Goal: Information Seeking & Learning: Learn about a topic

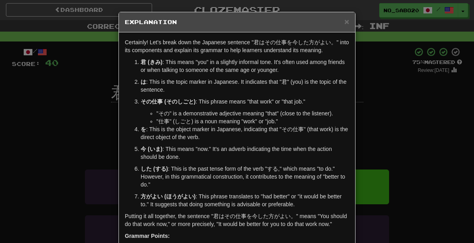
scroll to position [36, 0]
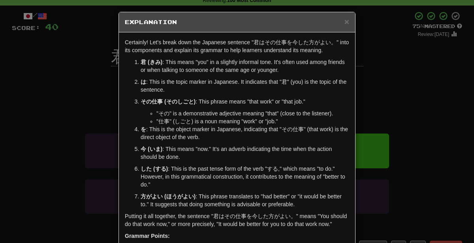
click at [379, 125] on div "× Explanation Certainly! Let's break down the Japanese sentence "君はその仕事を今した方がよい…" at bounding box center [237, 121] width 474 height 243
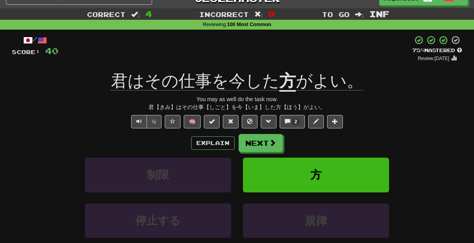
scroll to position [13, 0]
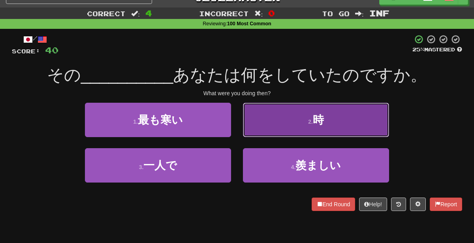
click at [317, 126] on button "2 . 時" at bounding box center [316, 120] width 146 height 34
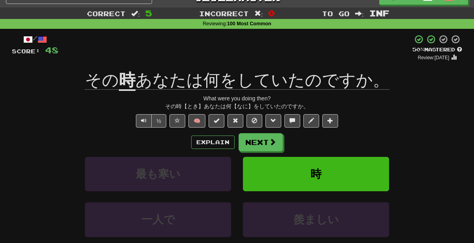
click at [208, 151] on div "Explain Next 最も寒い [PERSON_NAME]で 羨ましい Learn more: 最も寒い [PERSON_NAME]で 羨ましい" at bounding box center [237, 196] width 451 height 127
click at [205, 142] on button "Explain" at bounding box center [212, 142] width 43 height 13
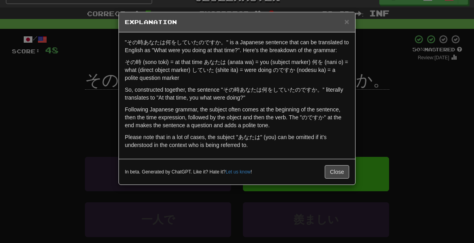
click at [376, 124] on div "× Explanation "その時あなたは何をしていたのですか。" is a Japanese sentence that can be translate…" at bounding box center [237, 121] width 474 height 243
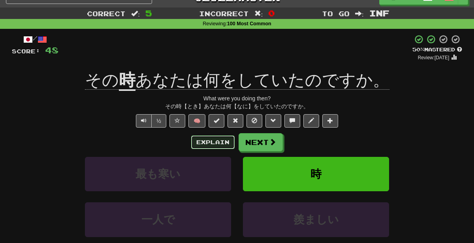
click at [230, 138] on button "Explain" at bounding box center [212, 142] width 43 height 13
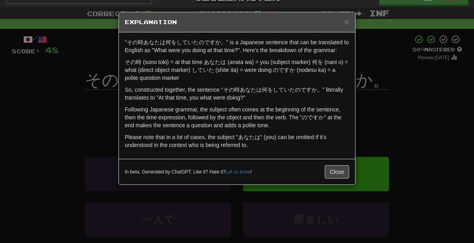
click at [423, 72] on div "× Explanation "その時あなたは何をしていたのですか。" is a Japanese sentence that can be translate…" at bounding box center [237, 121] width 474 height 243
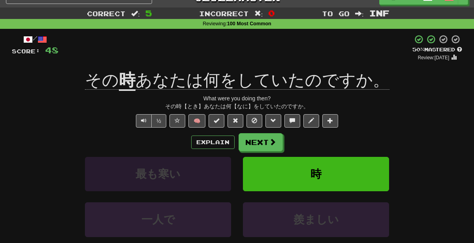
scroll to position [51, 0]
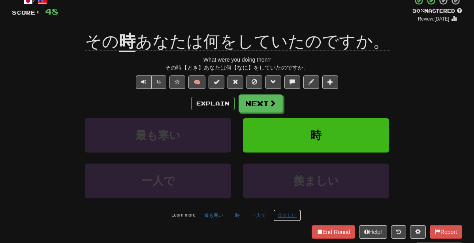
click at [288, 213] on button "羨ましい" at bounding box center [288, 216] width 28 height 12
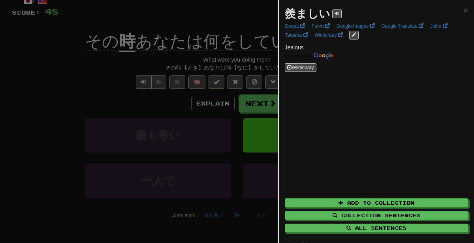
click at [100, 74] on div at bounding box center [237, 121] width 474 height 243
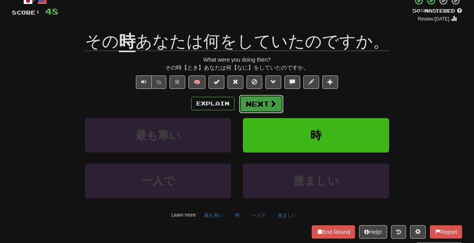
click at [270, 104] on span at bounding box center [273, 103] width 7 height 7
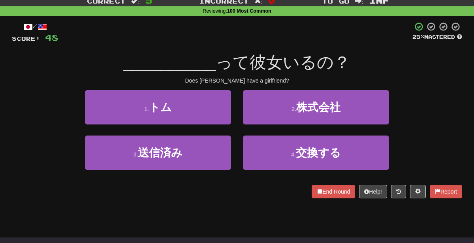
scroll to position [23, 0]
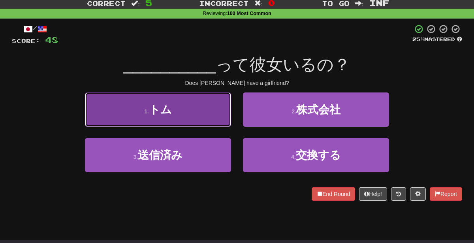
click at [194, 104] on button "1 . [PERSON_NAME]" at bounding box center [158, 110] width 146 height 34
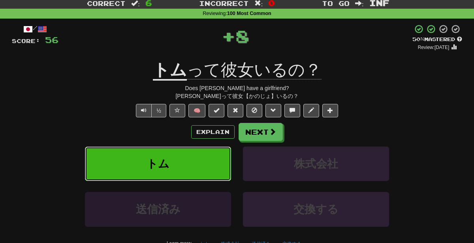
scroll to position [62, 0]
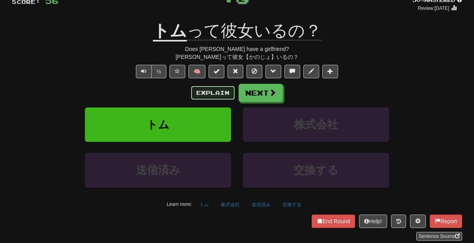
click at [224, 89] on button "Explain" at bounding box center [212, 92] width 43 height 13
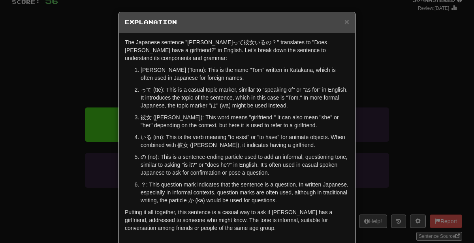
click at [421, 124] on div "× Explanation The Japanese sentence "[PERSON_NAME]って彼女いるの？" translates to "Does…" at bounding box center [237, 121] width 474 height 243
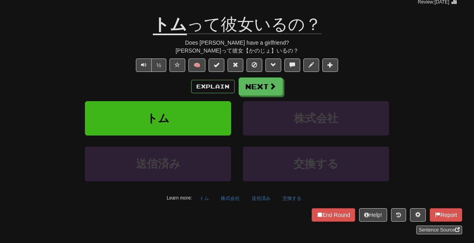
scroll to position [71, 0]
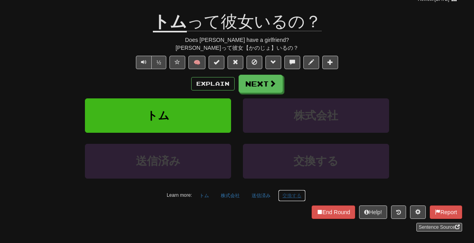
click at [288, 194] on button "交換する" at bounding box center [292, 196] width 28 height 12
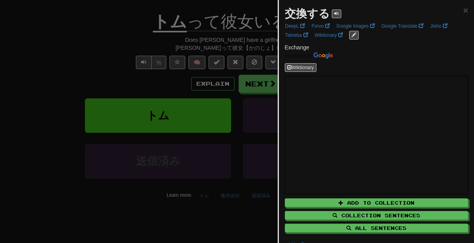
click at [221, 191] on div at bounding box center [237, 121] width 474 height 243
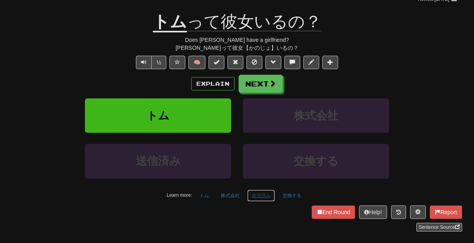
click at [251, 193] on button "送信済み" at bounding box center [261, 196] width 28 height 12
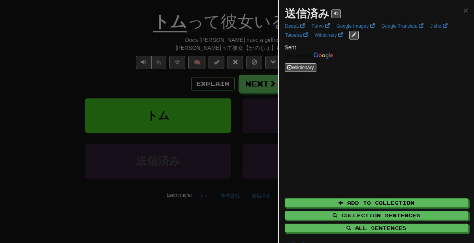
click at [240, 135] on div at bounding box center [237, 121] width 474 height 243
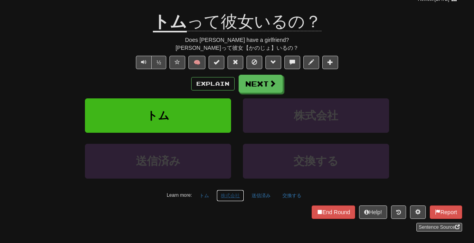
click at [230, 196] on button "株式会社" at bounding box center [231, 196] width 28 height 12
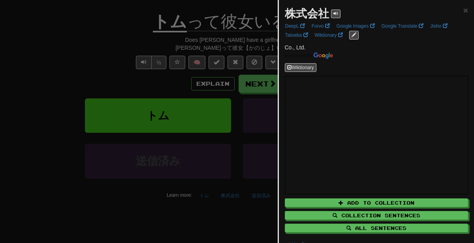
click at [186, 176] on div at bounding box center [237, 121] width 474 height 243
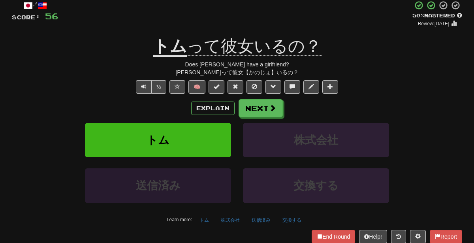
scroll to position [51, 0]
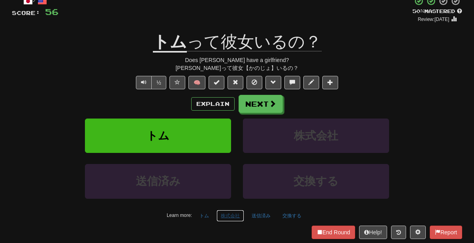
click at [235, 213] on button "株式会社" at bounding box center [231, 216] width 28 height 12
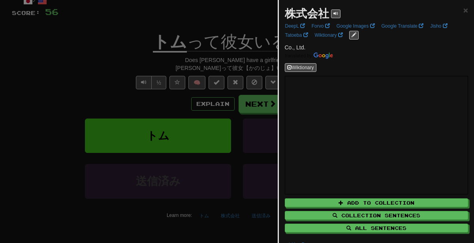
click at [110, 177] on div at bounding box center [237, 121] width 474 height 243
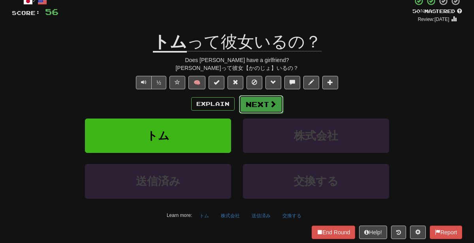
click at [263, 102] on button "Next" at bounding box center [261, 104] width 44 height 18
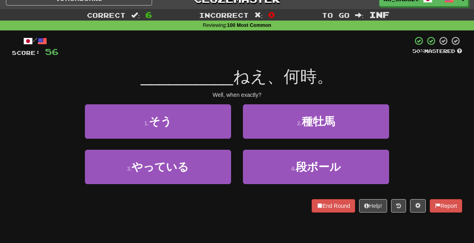
scroll to position [3, 0]
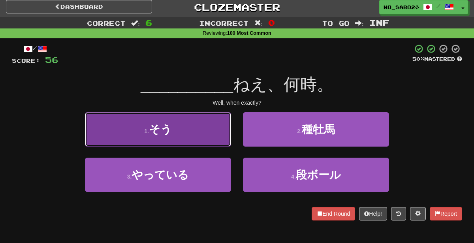
click at [200, 125] on button "1 . そう" at bounding box center [158, 129] width 146 height 34
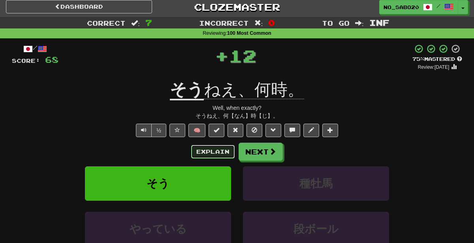
click at [207, 155] on button "Explain" at bounding box center [212, 151] width 43 height 13
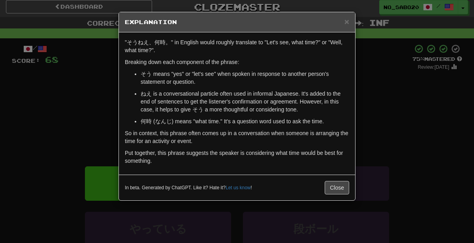
click at [367, 120] on div "× Explanation "そうねえ、何時。" in English would roughly translate to "Let's see, what…" at bounding box center [237, 121] width 474 height 243
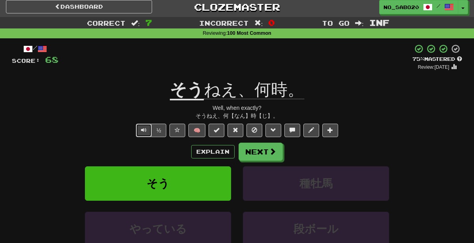
click at [139, 131] on button "Text-to-speech controls" at bounding box center [144, 130] width 16 height 13
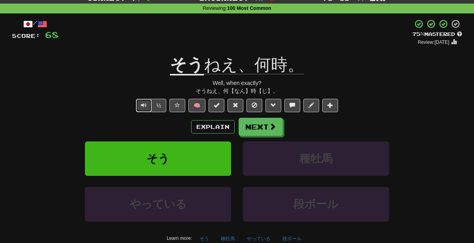
scroll to position [35, 0]
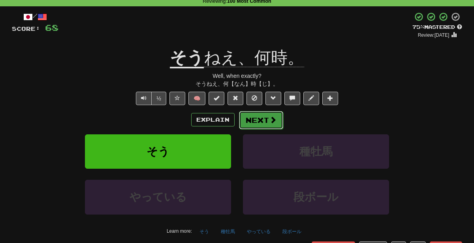
click at [257, 118] on button "Next" at bounding box center [261, 120] width 44 height 18
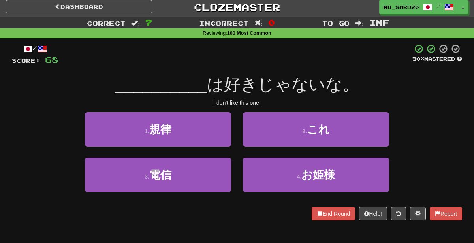
scroll to position [0, 0]
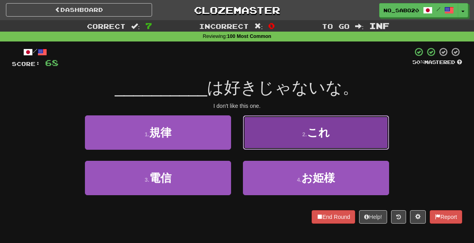
click at [300, 128] on button "2 . これ" at bounding box center [316, 132] width 146 height 34
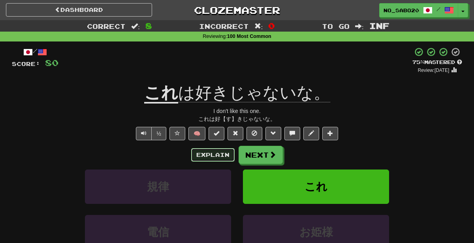
click at [215, 155] on button "Explain" at bounding box center [212, 154] width 43 height 13
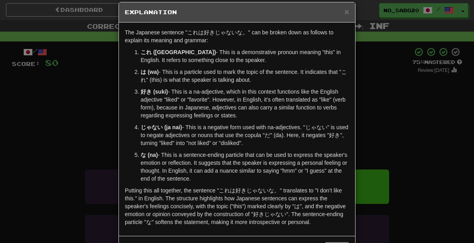
scroll to position [10, 0]
click at [382, 159] on div "× Explanation The Japanese sentence "これは好きじゃないな。" can be broken down as follows…" at bounding box center [237, 121] width 474 height 243
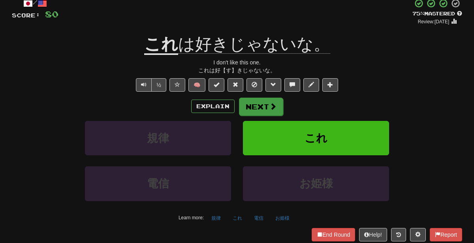
scroll to position [57, 0]
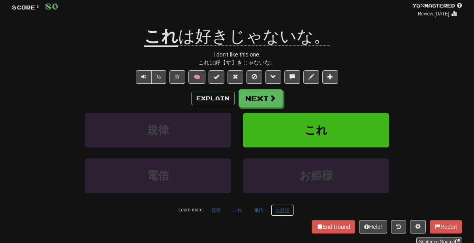
click at [283, 208] on button "お姫様" at bounding box center [282, 210] width 23 height 12
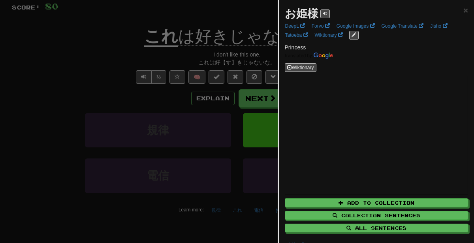
click at [82, 117] on div at bounding box center [237, 121] width 474 height 243
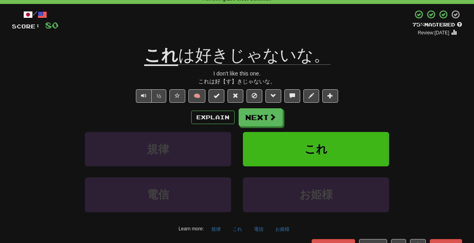
scroll to position [38, 0]
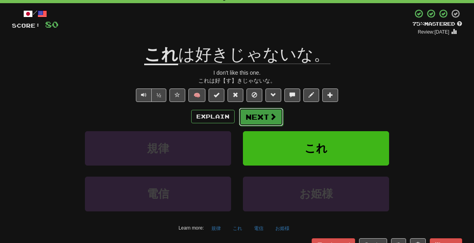
click at [259, 110] on button "Next" at bounding box center [261, 117] width 44 height 18
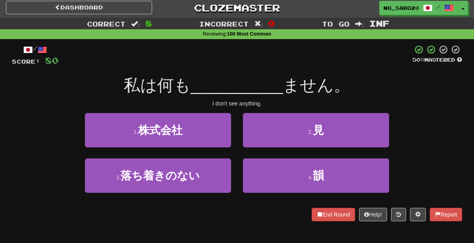
scroll to position [0, 0]
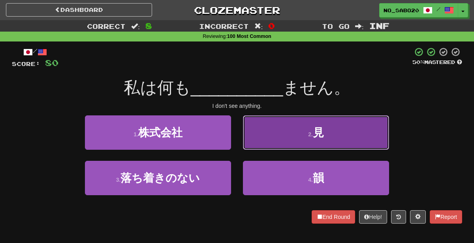
click at [345, 132] on button "2 . 見" at bounding box center [316, 132] width 146 height 34
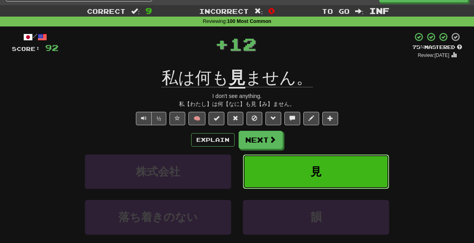
scroll to position [16, 0]
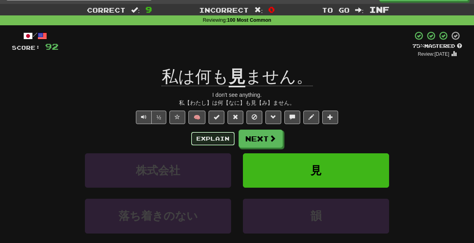
click at [202, 142] on button "Explain" at bounding box center [212, 138] width 43 height 13
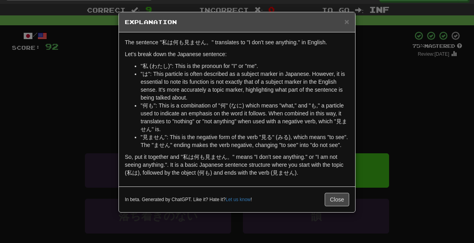
click at [381, 103] on div "× Explanation The sentence "私は何も見ません。" translates to "I don't see anything." in…" at bounding box center [237, 121] width 474 height 243
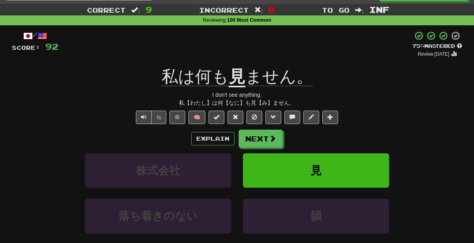
scroll to position [42, 0]
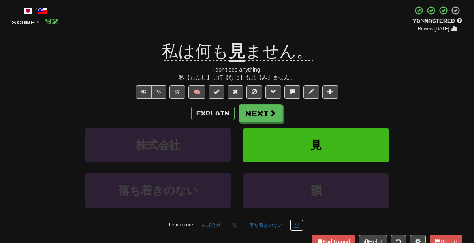
click at [302, 221] on button "韻" at bounding box center [296, 225] width 13 height 12
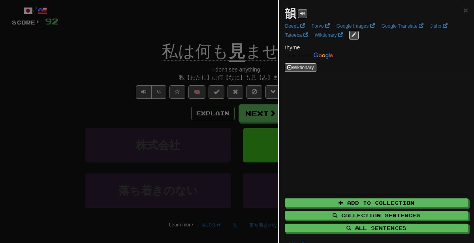
click at [150, 155] on div at bounding box center [237, 121] width 474 height 243
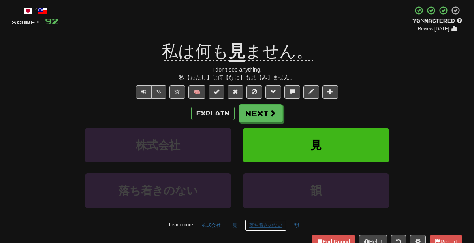
click at [259, 223] on button "落ち着きのない" at bounding box center [266, 225] width 42 height 12
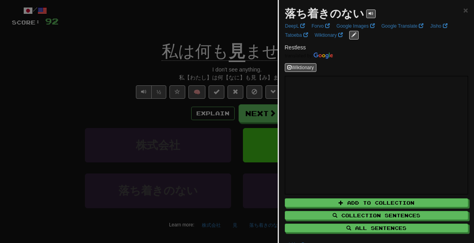
click at [235, 225] on div at bounding box center [237, 121] width 474 height 243
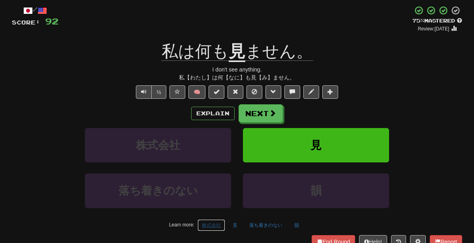
click at [223, 221] on button "株式会社" at bounding box center [212, 225] width 28 height 12
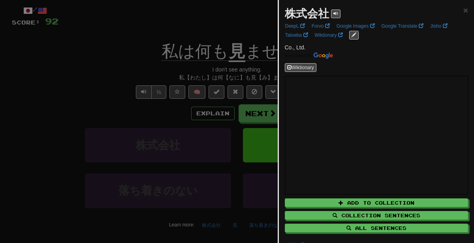
click at [203, 134] on div at bounding box center [237, 121] width 474 height 243
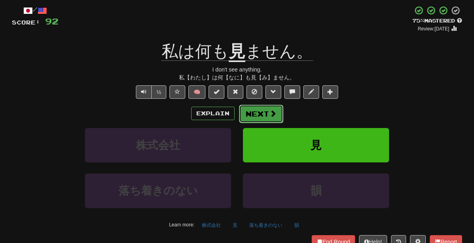
click at [251, 117] on button "Next" at bounding box center [261, 114] width 44 height 18
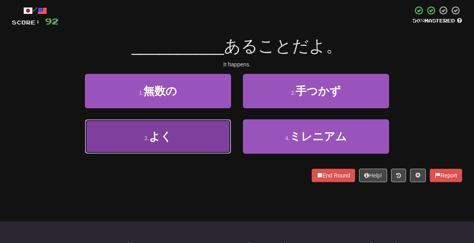
click at [215, 128] on button "3 . よく" at bounding box center [158, 136] width 146 height 34
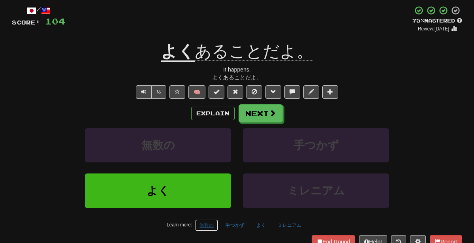
click at [207, 222] on button "無数の" at bounding box center [206, 225] width 23 height 12
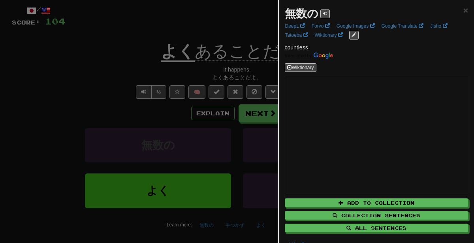
click at [98, 143] on div at bounding box center [237, 121] width 474 height 243
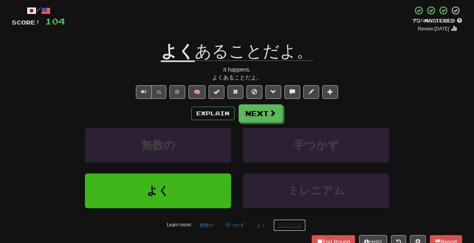
click at [290, 228] on button "ミレニアム" at bounding box center [290, 225] width 32 height 12
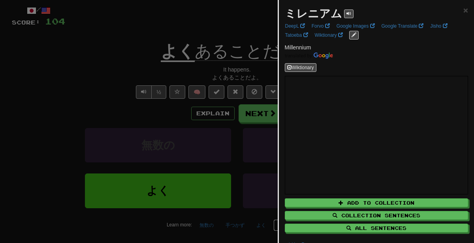
scroll to position [42, 0]
click at [159, 125] on div at bounding box center [237, 121] width 474 height 243
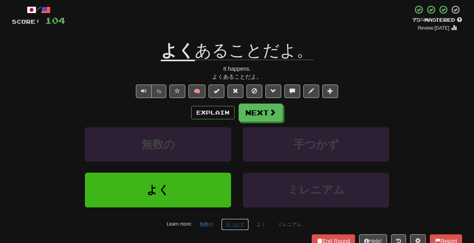
click at [238, 223] on button "手つかず" at bounding box center [235, 225] width 28 height 12
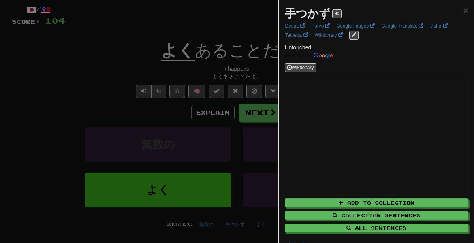
click at [251, 200] on div at bounding box center [237, 121] width 474 height 243
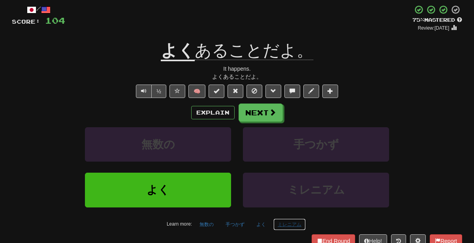
click at [280, 223] on button "ミレニアム" at bounding box center [290, 225] width 32 height 12
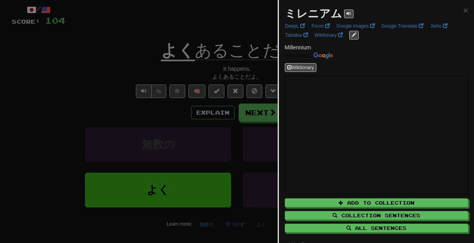
click at [178, 116] on div at bounding box center [237, 121] width 474 height 243
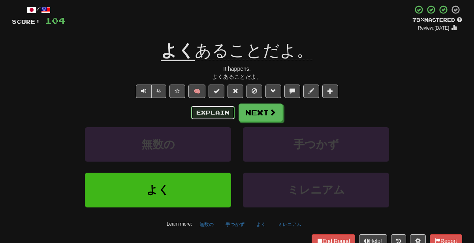
click at [215, 110] on button "Explain" at bounding box center [212, 112] width 43 height 13
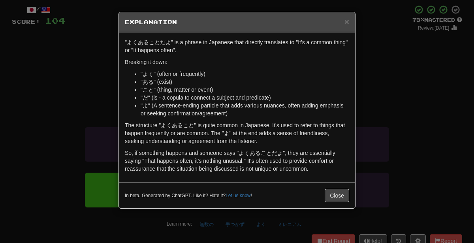
click at [425, 106] on div "× Explanation "よくあることだよ" is a phrase in Japanese that directly translates to "I…" at bounding box center [237, 121] width 474 height 243
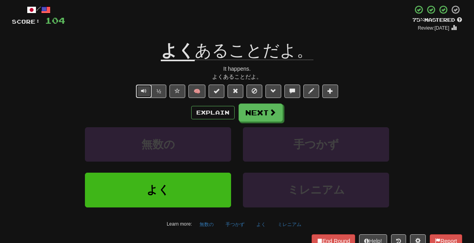
click at [139, 92] on button "Text-to-speech controls" at bounding box center [144, 91] width 16 height 13
click at [145, 91] on span "Text-to-speech controls" at bounding box center [144, 91] width 6 height 6
click at [211, 113] on button "Explain" at bounding box center [212, 112] width 43 height 13
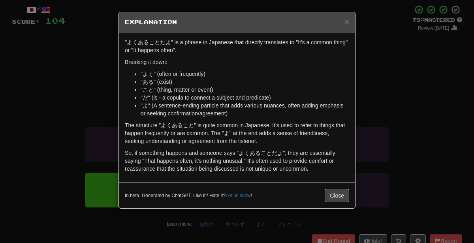
click at [440, 101] on div "× Explanation "よくあることだよ" is a phrase in Japanese that directly translates to "I…" at bounding box center [237, 121] width 474 height 243
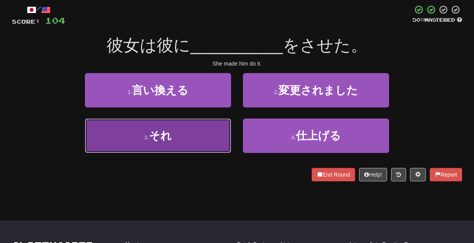
click at [201, 132] on button "3 . それ" at bounding box center [158, 136] width 146 height 34
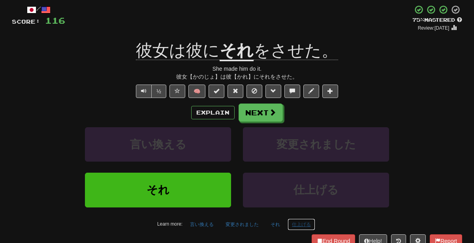
click at [297, 225] on button "仕上げる" at bounding box center [302, 225] width 28 height 12
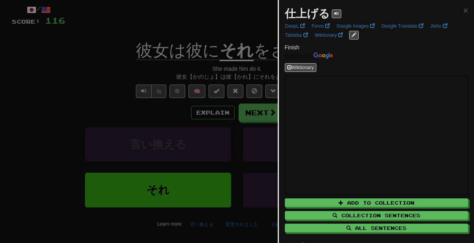
click at [234, 215] on div at bounding box center [237, 121] width 474 height 243
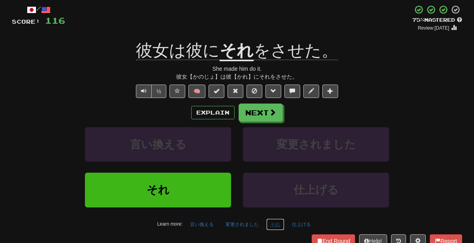
click at [276, 222] on button "それ" at bounding box center [275, 225] width 18 height 12
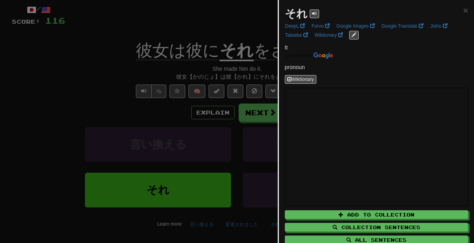
click at [231, 186] on div at bounding box center [237, 121] width 474 height 243
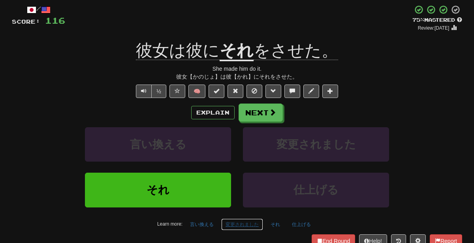
click at [244, 224] on button "変更されました" at bounding box center [242, 225] width 42 height 12
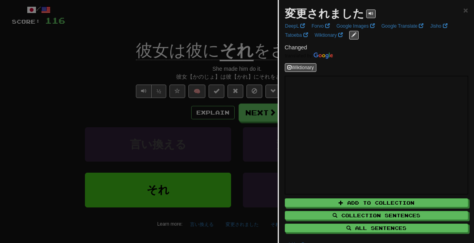
click at [212, 218] on div at bounding box center [237, 121] width 474 height 243
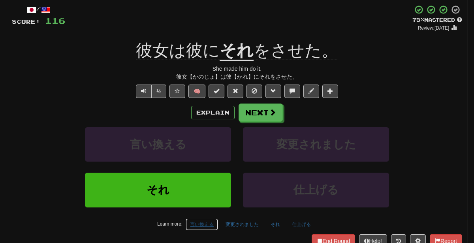
click at [206, 223] on button "言い換える" at bounding box center [202, 225] width 32 height 12
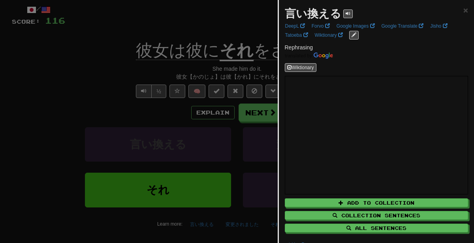
click at [111, 46] on div at bounding box center [237, 121] width 474 height 243
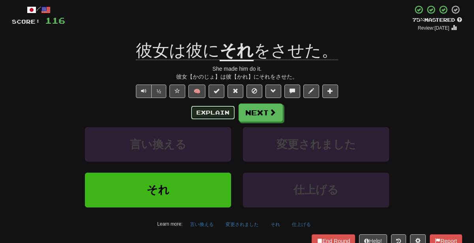
click at [204, 112] on button "Explain" at bounding box center [212, 112] width 43 height 13
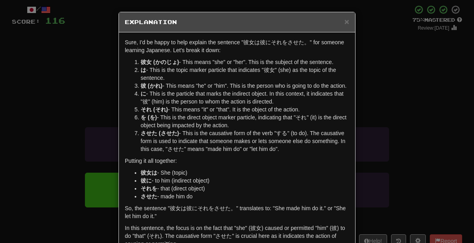
click at [397, 127] on div "× Explanation Sure, I'd be happy to help explain the sentence "彼女は彼にそれをさせた。" fo…" at bounding box center [237, 121] width 474 height 243
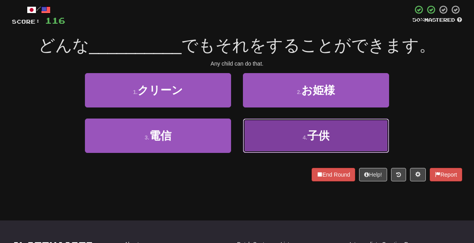
click at [275, 132] on button "4 . 子供" at bounding box center [316, 136] width 146 height 34
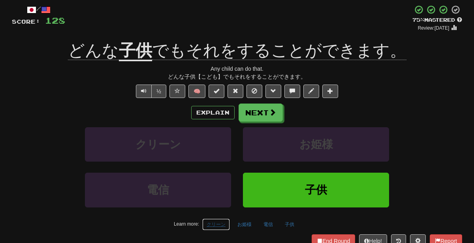
click at [223, 220] on button "クリーン" at bounding box center [216, 225] width 28 height 12
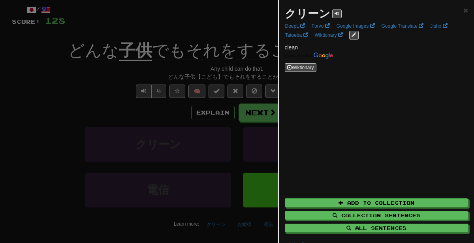
click at [130, 209] on div at bounding box center [237, 121] width 474 height 243
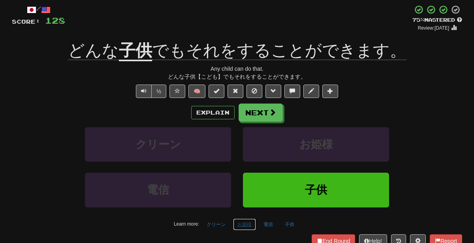
click at [246, 221] on button "お姫様" at bounding box center [244, 225] width 23 height 12
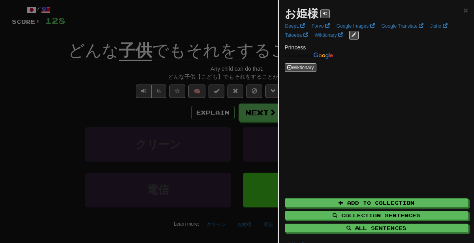
click at [228, 125] on div at bounding box center [237, 121] width 474 height 243
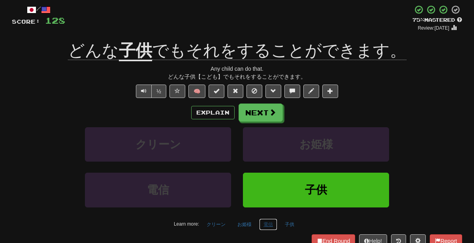
click at [267, 220] on button "電信" at bounding box center [268, 225] width 18 height 12
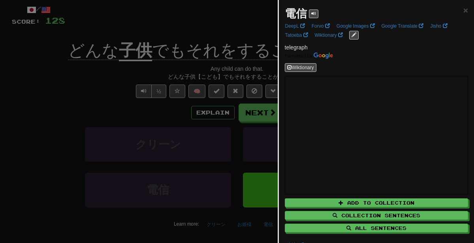
click at [89, 170] on div at bounding box center [237, 121] width 474 height 243
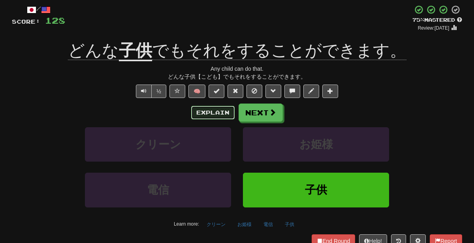
click at [213, 111] on button "Explain" at bounding box center [212, 112] width 43 height 13
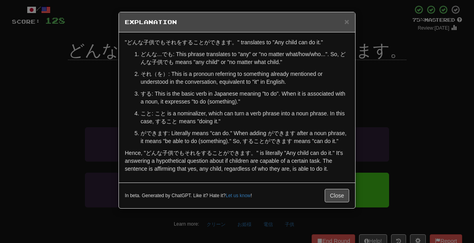
click at [394, 118] on div "× Explanation "どんな子供でもそれをすることができます。" translates to "Any child can do it." どんな..…" at bounding box center [237, 121] width 474 height 243
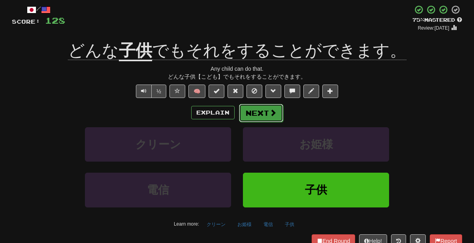
click at [244, 113] on button "Next" at bounding box center [261, 113] width 44 height 18
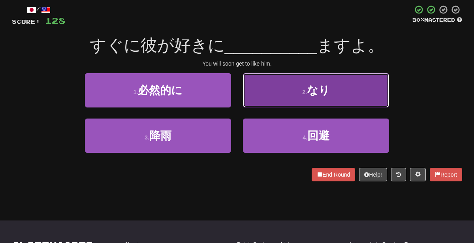
click at [271, 90] on button "2 . なり" at bounding box center [316, 90] width 146 height 34
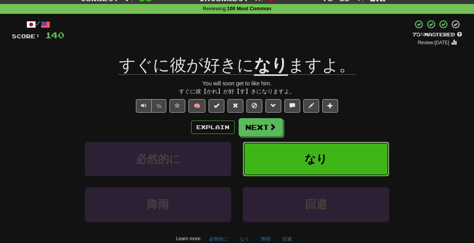
scroll to position [29, 0]
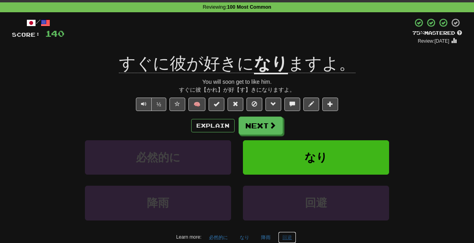
click at [287, 237] on button "回避" at bounding box center [287, 238] width 18 height 12
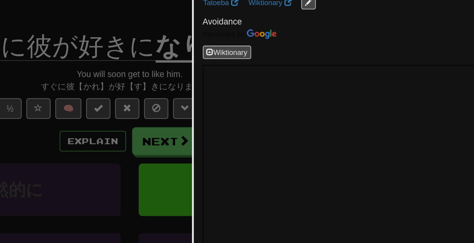
click at [199, 108] on div at bounding box center [237, 121] width 474 height 243
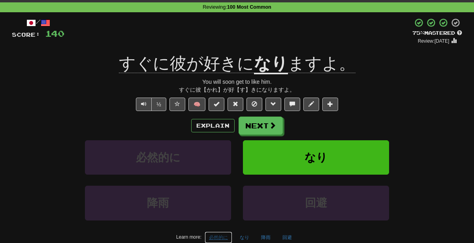
click at [223, 232] on button "必然的に" at bounding box center [219, 238] width 28 height 12
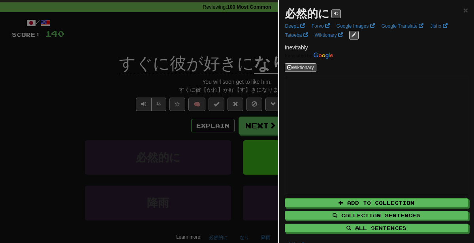
click at [190, 127] on div at bounding box center [237, 121] width 474 height 243
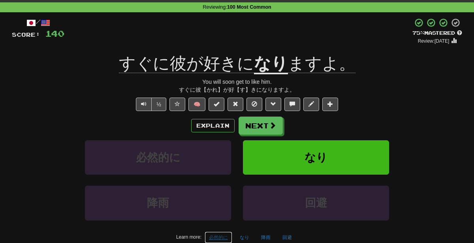
click at [223, 236] on button "必然的に" at bounding box center [219, 238] width 28 height 12
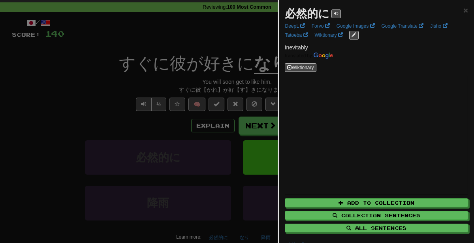
click at [184, 119] on div at bounding box center [237, 121] width 474 height 243
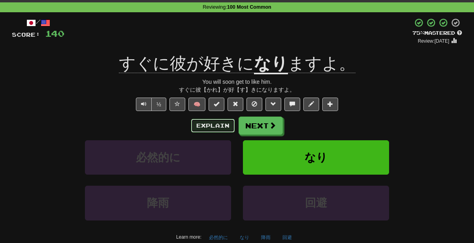
click at [221, 125] on button "Explain" at bounding box center [212, 125] width 43 height 13
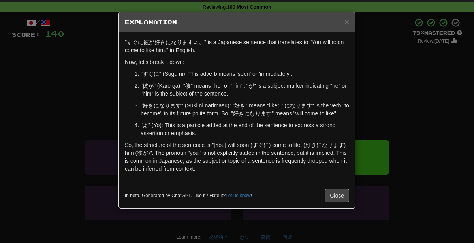
click at [389, 96] on div "× Explanation "すぐに彼が好きになりますよ。" is a Japanese sentence that translates to "You w…" at bounding box center [237, 121] width 474 height 243
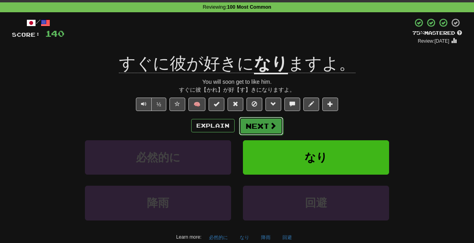
click at [255, 127] on button "Next" at bounding box center [261, 126] width 44 height 18
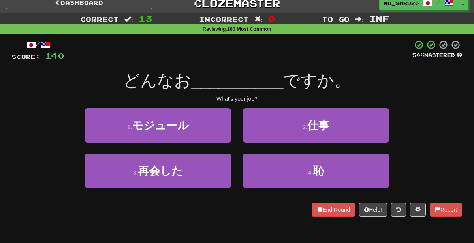
scroll to position [0, 0]
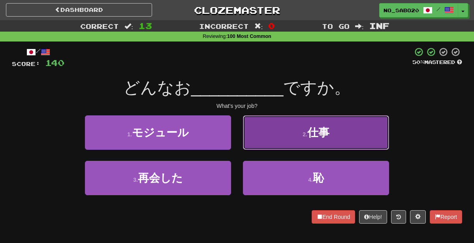
click at [315, 131] on span "仕事" at bounding box center [319, 132] width 22 height 12
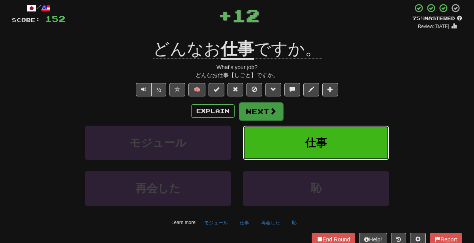
scroll to position [55, 0]
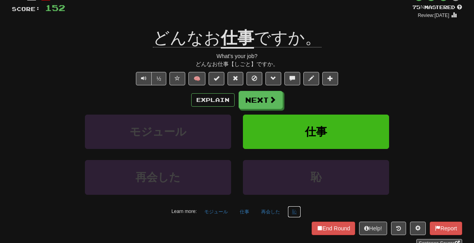
click at [293, 206] on button "恥" at bounding box center [294, 212] width 13 height 12
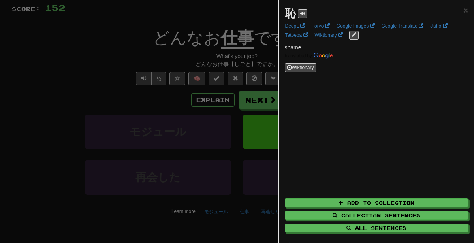
click at [77, 100] on div at bounding box center [237, 121] width 474 height 243
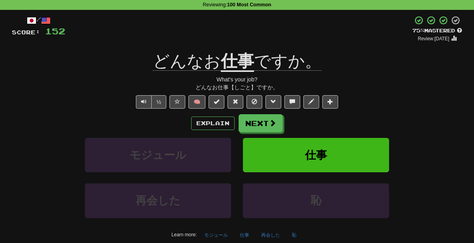
scroll to position [31, 0]
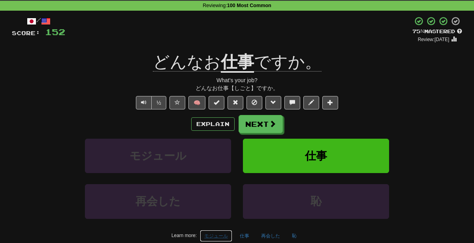
click at [206, 231] on button "モジュール" at bounding box center [216, 236] width 32 height 12
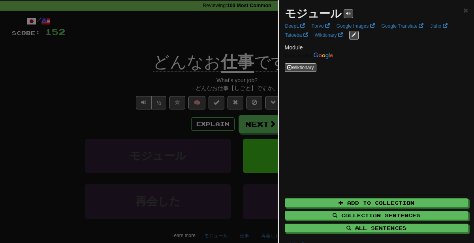
click at [117, 162] on div at bounding box center [237, 121] width 474 height 243
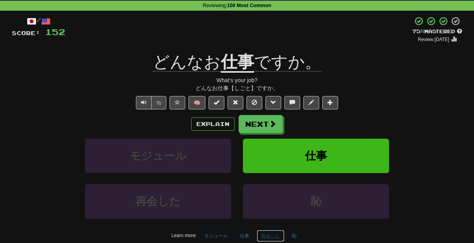
click at [281, 230] on button "再会した" at bounding box center [271, 236] width 28 height 12
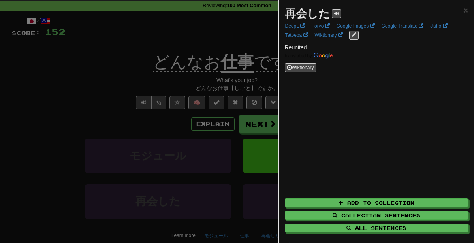
click at [189, 86] on div at bounding box center [237, 121] width 474 height 243
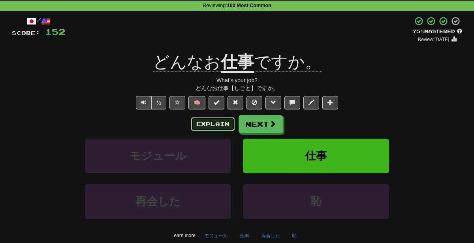
click at [209, 122] on button "Explain" at bounding box center [212, 123] width 43 height 13
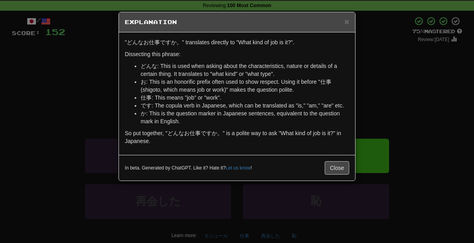
click at [0, 155] on div "× Explanation "どんなお仕事ですか。" translates directly to "What kind of job is it?". Di…" at bounding box center [237, 121] width 474 height 243
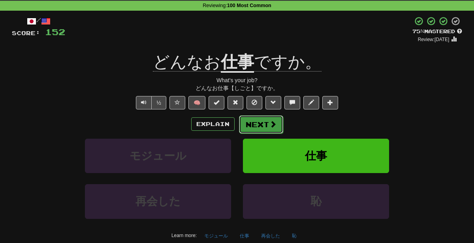
click at [260, 124] on button "Next" at bounding box center [261, 124] width 44 height 18
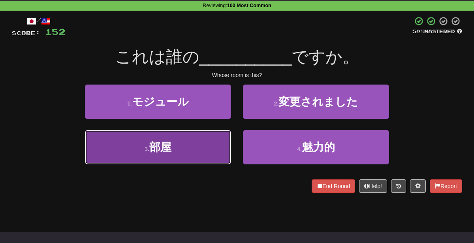
click at [213, 152] on button "3 . 部屋" at bounding box center [158, 147] width 146 height 34
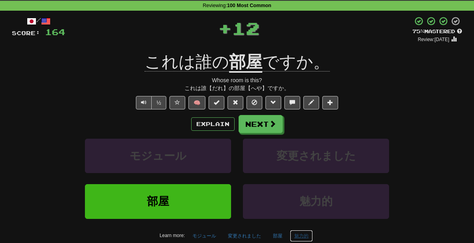
click at [306, 232] on button "魅力的" at bounding box center [301, 236] width 23 height 12
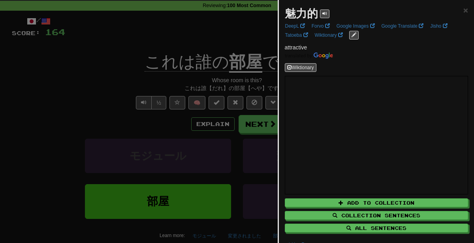
click at [160, 132] on div at bounding box center [237, 121] width 474 height 243
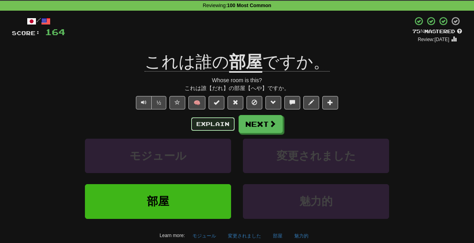
click at [217, 126] on button "Explain" at bounding box center [212, 123] width 43 height 13
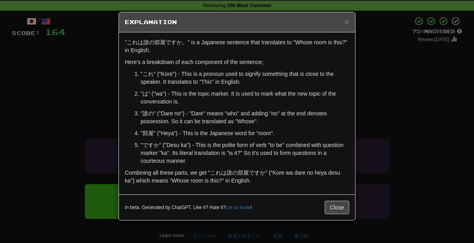
click at [433, 104] on div "× Explanation "これは誰の部屋ですか。" is a Japanese sentence that translates to "Whose ro…" at bounding box center [237, 121] width 474 height 243
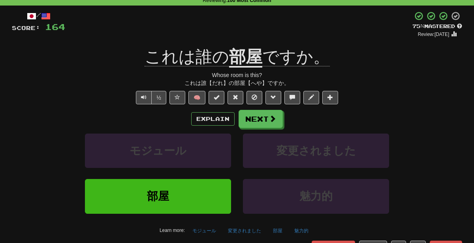
scroll to position [37, 0]
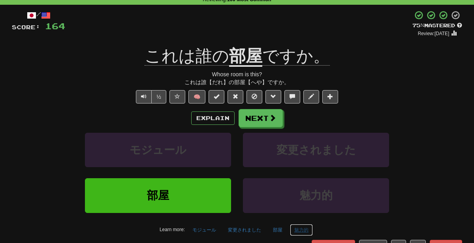
click at [303, 230] on button "魅力的" at bounding box center [301, 230] width 23 height 12
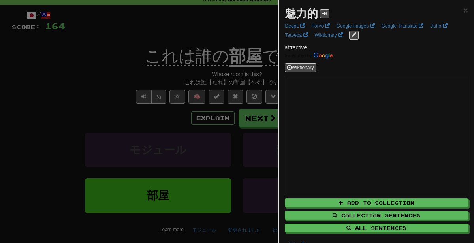
click at [38, 122] on div at bounding box center [237, 121] width 474 height 243
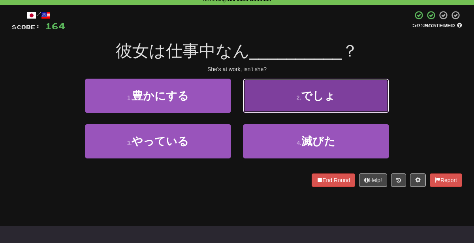
click at [281, 104] on button "2 . でしょ" at bounding box center [316, 96] width 146 height 34
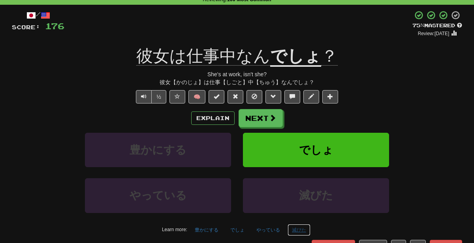
click at [293, 227] on button "滅びた" at bounding box center [299, 230] width 23 height 12
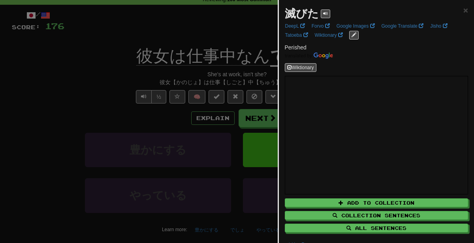
click at [255, 222] on div at bounding box center [237, 121] width 474 height 243
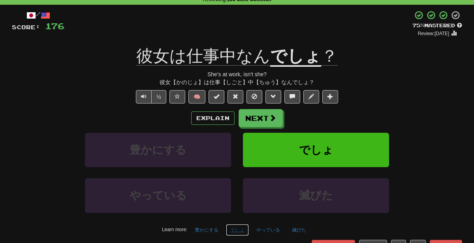
click at [242, 228] on button "でしょ" at bounding box center [237, 230] width 23 height 12
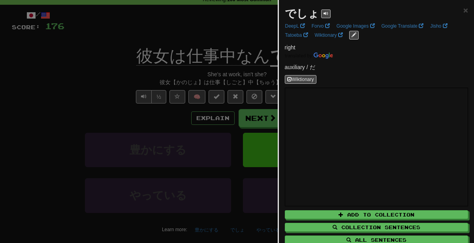
click at [210, 207] on div at bounding box center [237, 121] width 474 height 243
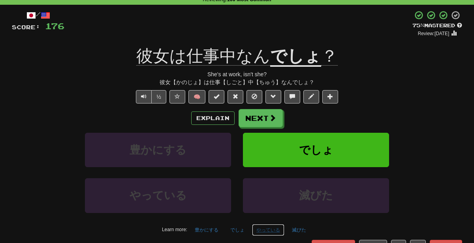
click at [258, 225] on button "やっている" at bounding box center [268, 230] width 32 height 12
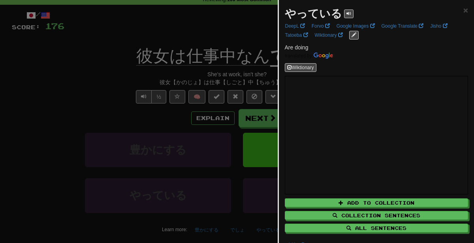
click at [213, 206] on div at bounding box center [237, 121] width 474 height 243
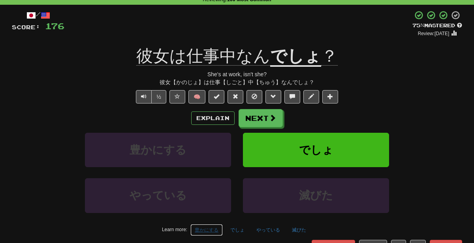
click at [206, 227] on button "豊かにする" at bounding box center [207, 230] width 32 height 12
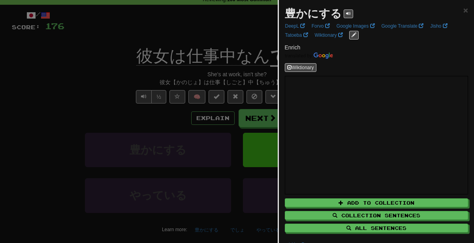
click at [179, 100] on div at bounding box center [237, 121] width 474 height 243
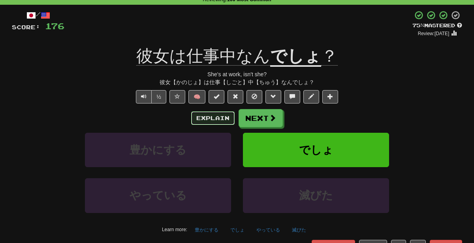
click at [213, 115] on button "Explain" at bounding box center [212, 117] width 43 height 13
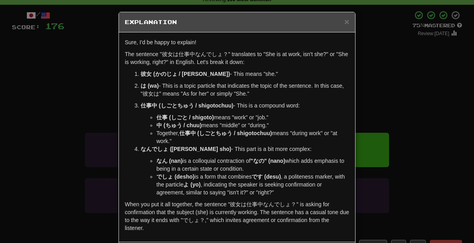
click at [425, 110] on div "× Explanation Sure, I'd be happy to explain! The sentence "彼女は仕事中なんでしょ？" transl…" at bounding box center [237, 121] width 474 height 243
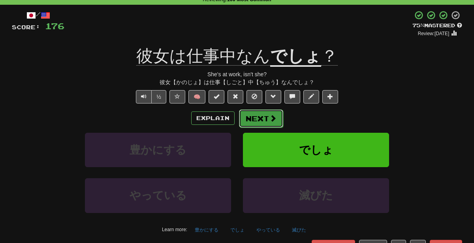
click at [250, 123] on button "Next" at bounding box center [261, 119] width 44 height 18
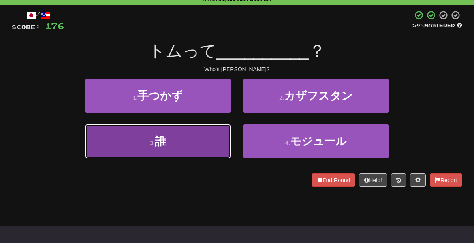
click at [193, 145] on button "3 . 誰" at bounding box center [158, 141] width 146 height 34
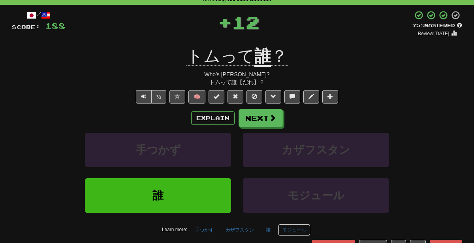
click at [301, 229] on button "モジュール" at bounding box center [294, 230] width 32 height 12
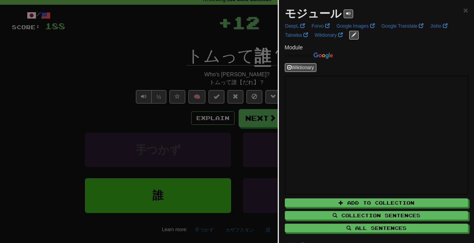
click at [245, 191] on div at bounding box center [237, 121] width 474 height 243
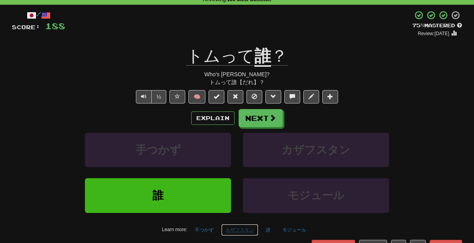
click at [250, 229] on button "カザフスタン" at bounding box center [239, 230] width 37 height 12
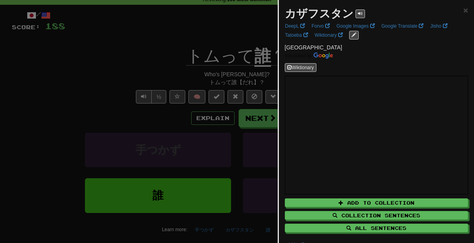
click at [142, 114] on div at bounding box center [237, 121] width 474 height 243
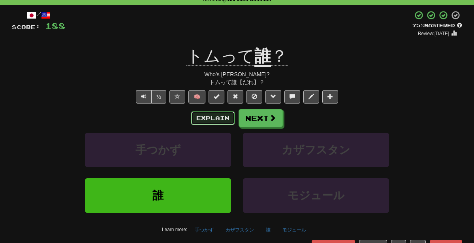
click at [207, 115] on button "Explain" at bounding box center [212, 117] width 43 height 13
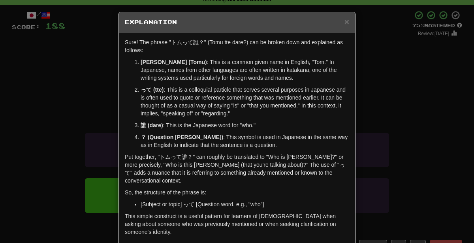
click at [402, 105] on div "× Explanation Sure! The phrase "トムって誰？" (Tomu tte dare?) can be broken down and…" at bounding box center [237, 121] width 474 height 243
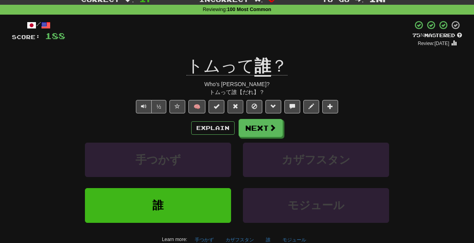
scroll to position [0, 0]
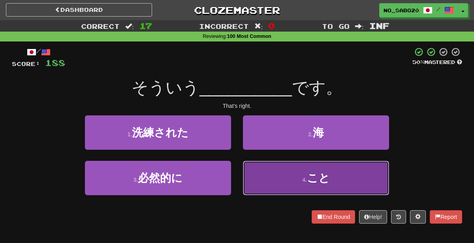
click at [285, 181] on button "4 . こと" at bounding box center [316, 178] width 146 height 34
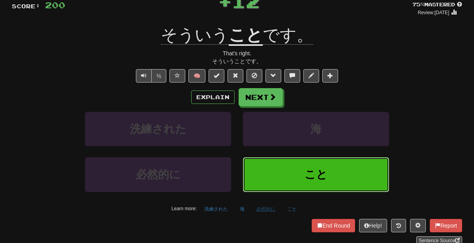
scroll to position [60, 0]
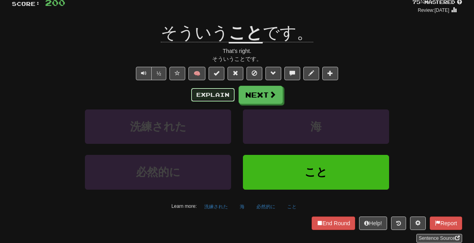
click at [202, 99] on button "Explain" at bounding box center [212, 94] width 43 height 13
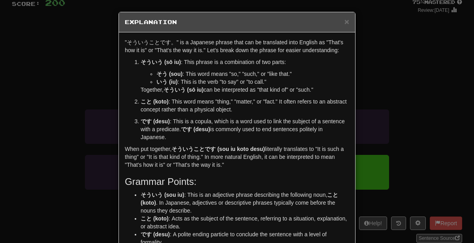
click at [412, 110] on div "× Explanation "そういうことです。" is a Japanese phrase that can be translated into Engl…" at bounding box center [237, 121] width 474 height 243
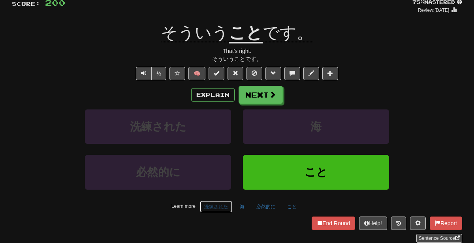
click at [218, 204] on button "洗練された" at bounding box center [216, 207] width 32 height 12
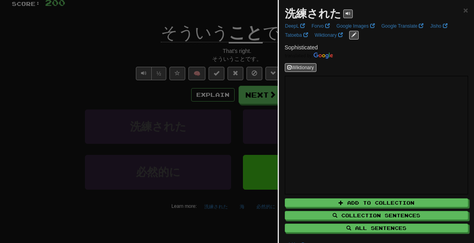
click at [193, 186] on div at bounding box center [237, 121] width 474 height 243
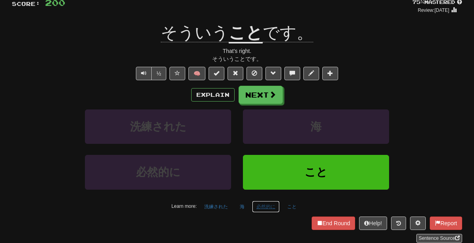
click at [264, 204] on button "必然的に" at bounding box center [266, 207] width 28 height 12
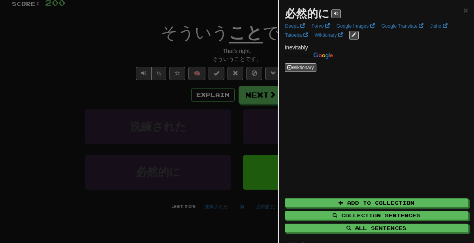
click at [195, 106] on div at bounding box center [237, 121] width 474 height 243
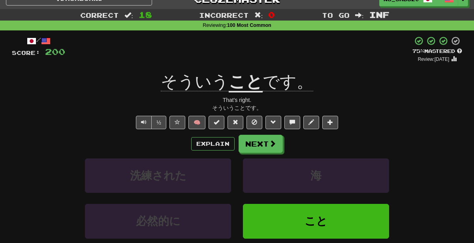
scroll to position [10, 0]
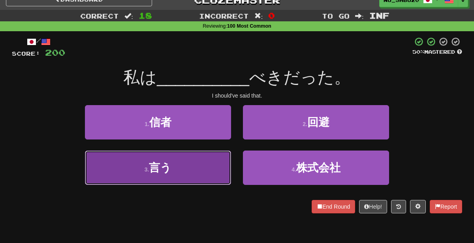
click at [206, 176] on button "3 . 言う" at bounding box center [158, 168] width 146 height 34
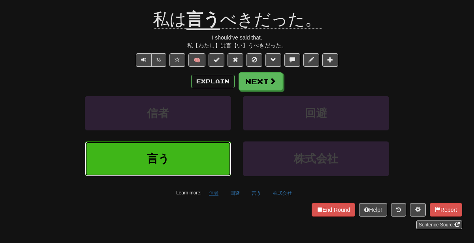
scroll to position [80, 0]
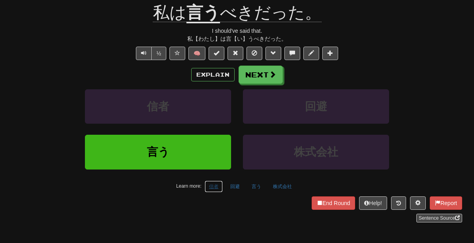
click at [212, 189] on button "信者" at bounding box center [214, 187] width 18 height 12
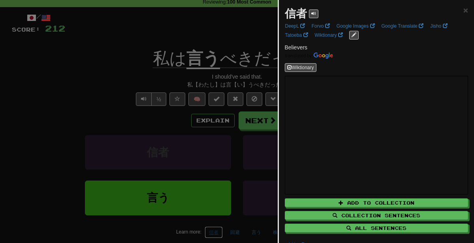
scroll to position [0, 0]
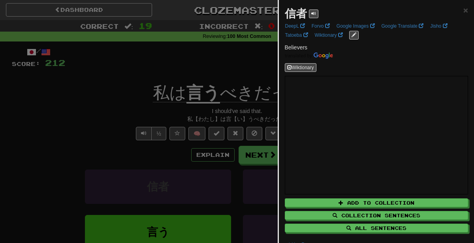
click at [62, 157] on div at bounding box center [237, 121] width 474 height 243
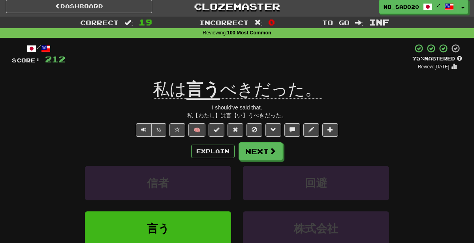
scroll to position [0, 0]
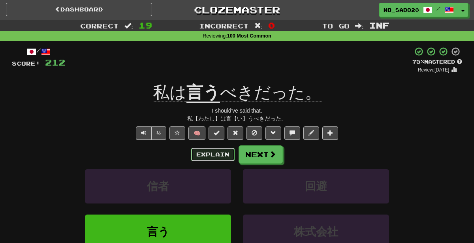
click at [219, 155] on button "Explain" at bounding box center [212, 154] width 43 height 13
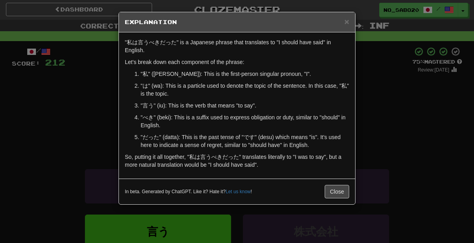
click at [378, 117] on div "× Explanation "私は言うべきだった" is a Japanese phrase that translates to "I should hav…" at bounding box center [237, 121] width 474 height 243
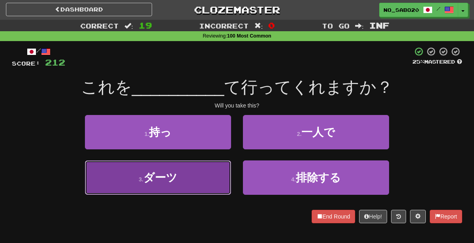
click at [204, 170] on button "3 . ダーツ" at bounding box center [158, 177] width 146 height 34
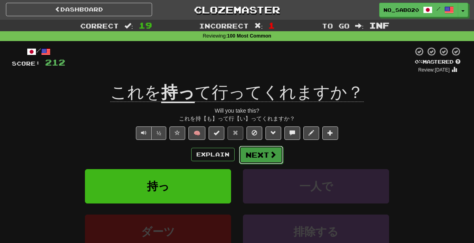
click at [264, 150] on button "Next" at bounding box center [261, 155] width 44 height 18
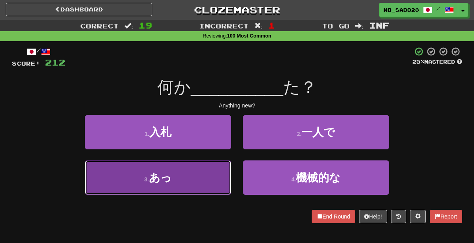
click at [202, 183] on button "3 . あっ" at bounding box center [158, 177] width 146 height 34
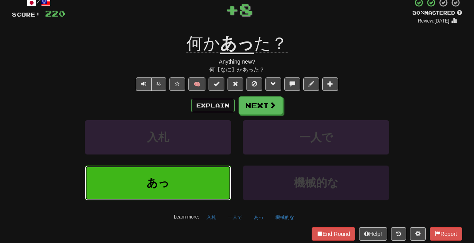
scroll to position [50, 0]
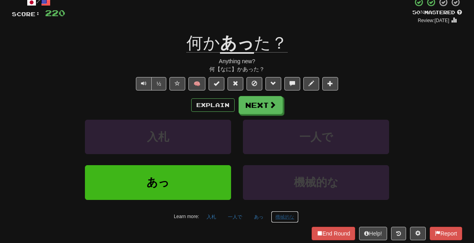
click at [282, 213] on button "機械的な" at bounding box center [285, 217] width 28 height 12
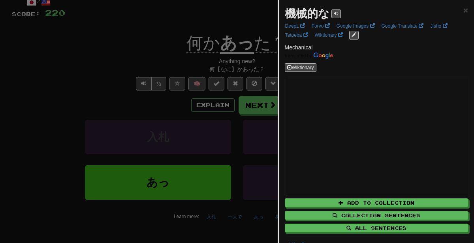
click at [257, 150] on div at bounding box center [237, 121] width 474 height 243
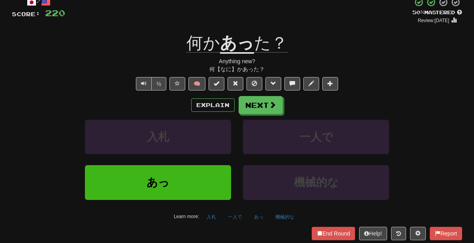
click at [260, 208] on div "機械的な" at bounding box center [316, 187] width 158 height 45
click at [242, 218] on button "一人で" at bounding box center [235, 217] width 23 height 12
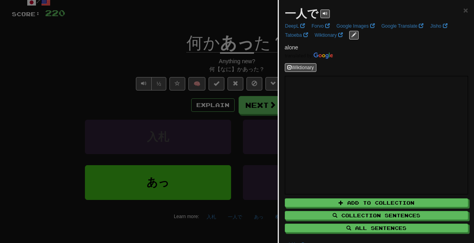
click at [210, 186] on div at bounding box center [237, 121] width 474 height 243
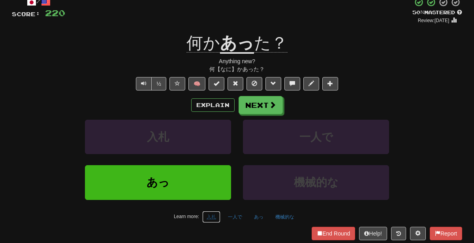
click at [208, 213] on button "入札" at bounding box center [211, 217] width 18 height 12
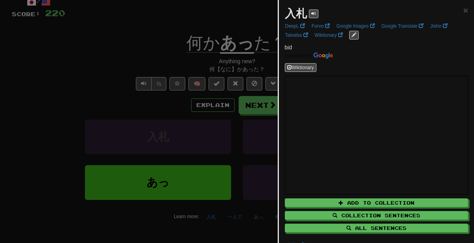
click at [192, 152] on div at bounding box center [237, 121] width 474 height 243
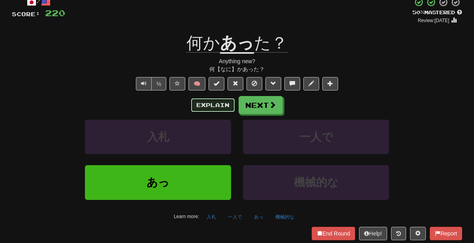
click at [208, 106] on button "Explain" at bounding box center [212, 104] width 43 height 13
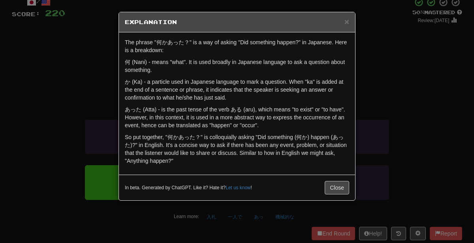
click at [393, 141] on div "× Explanation The phrase "何かあった？" is a way of asking "Did something happen?" in…" at bounding box center [237, 121] width 474 height 243
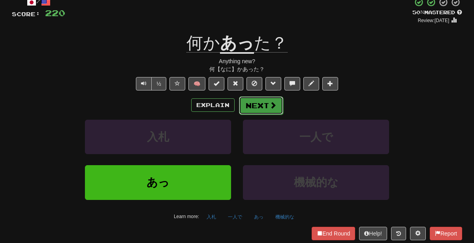
click at [255, 107] on button "Next" at bounding box center [261, 105] width 44 height 18
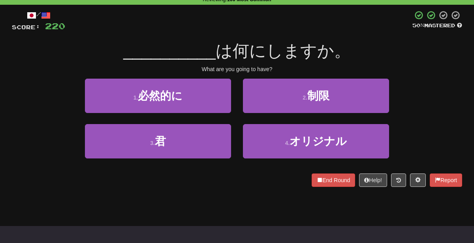
scroll to position [36, 0]
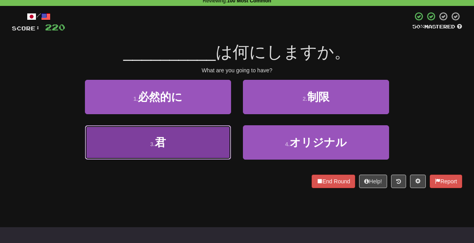
click at [195, 137] on button "3 . 君" at bounding box center [158, 142] width 146 height 34
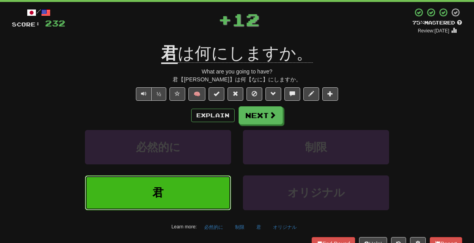
scroll to position [42, 0]
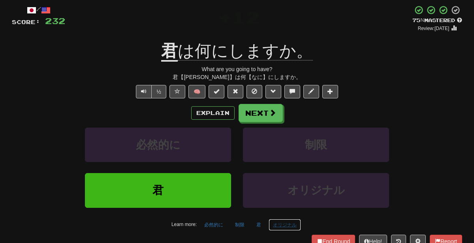
click at [283, 219] on button "オリジナル" at bounding box center [285, 225] width 32 height 12
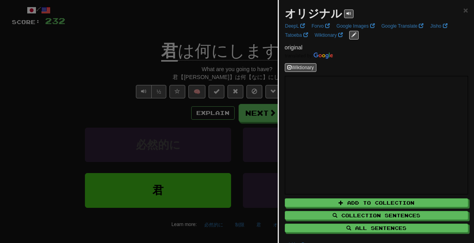
click at [247, 199] on div at bounding box center [237, 121] width 474 height 243
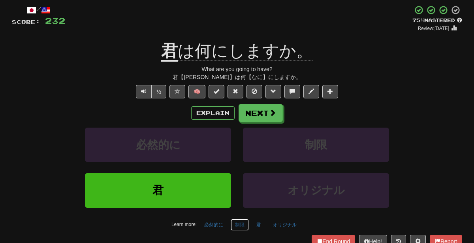
click at [243, 223] on button "制限" at bounding box center [240, 225] width 18 height 12
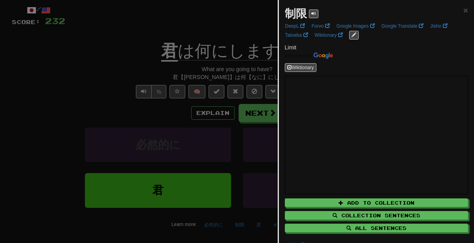
click at [233, 191] on div at bounding box center [237, 121] width 474 height 243
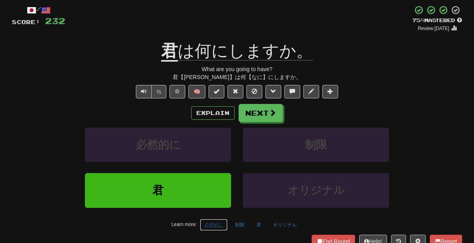
click at [214, 221] on button "必然的に" at bounding box center [214, 225] width 28 height 12
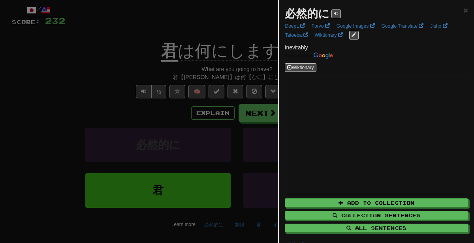
click at [241, 98] on div at bounding box center [237, 121] width 474 height 243
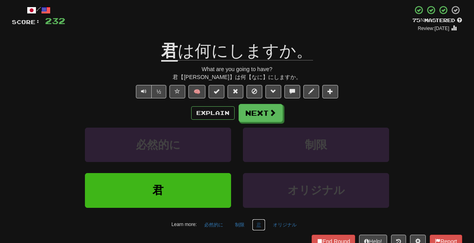
click at [260, 226] on button "君" at bounding box center [258, 225] width 13 height 12
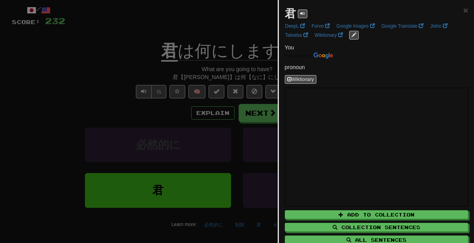
click at [202, 128] on div at bounding box center [237, 121] width 474 height 243
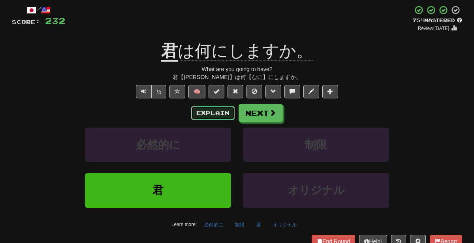
click at [209, 113] on button "Explain" at bounding box center [212, 112] width 43 height 13
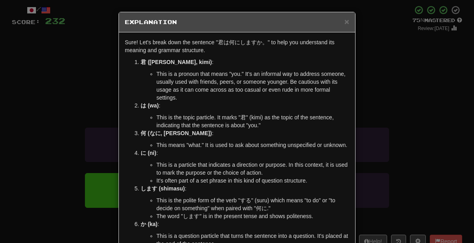
click at [381, 126] on div "× Explanation Sure! Let's break down the sentence "君は何にしますか。" to help you under…" at bounding box center [237, 121] width 474 height 243
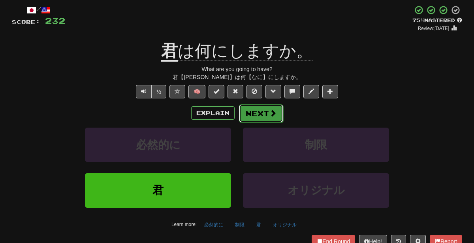
click at [262, 114] on button "Next" at bounding box center [261, 113] width 44 height 18
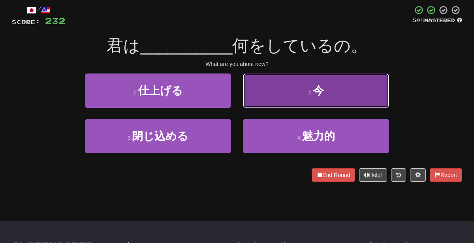
click at [281, 107] on button "2 . 今" at bounding box center [316, 91] width 146 height 34
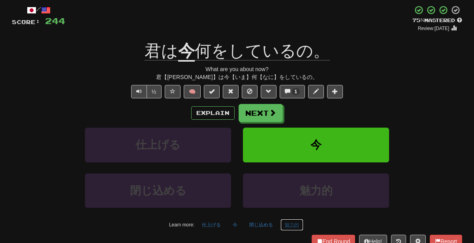
click at [291, 219] on button "魅力的" at bounding box center [292, 225] width 23 height 12
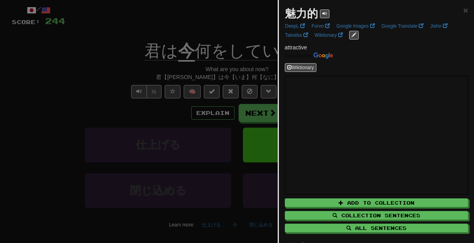
click at [191, 198] on div at bounding box center [237, 121] width 474 height 243
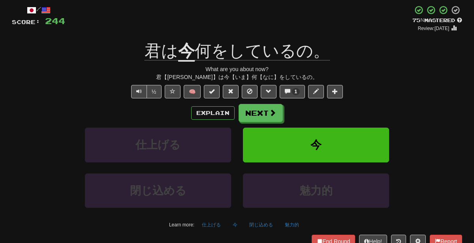
click at [255, 215] on div "魅力的" at bounding box center [316, 196] width 158 height 45
click at [256, 217] on div "魅力的" at bounding box center [316, 196] width 158 height 45
click at [259, 224] on button "閉じ込める" at bounding box center [261, 225] width 32 height 12
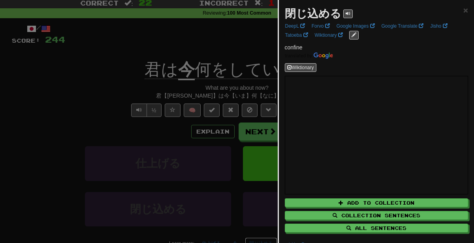
scroll to position [0, 0]
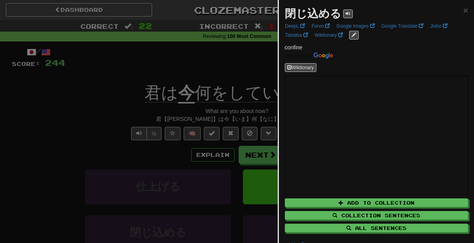
click at [167, 80] on div at bounding box center [237, 121] width 474 height 243
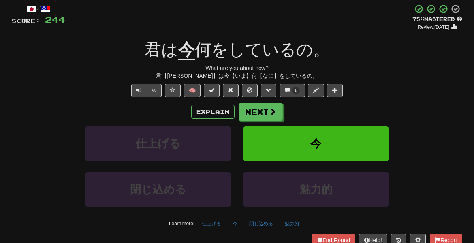
scroll to position [51, 0]
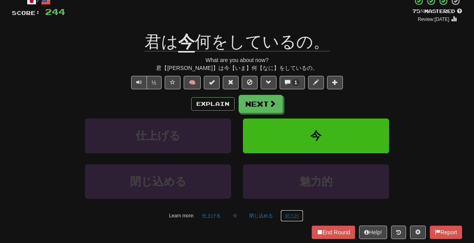
click at [285, 213] on button "魅力的" at bounding box center [292, 216] width 23 height 12
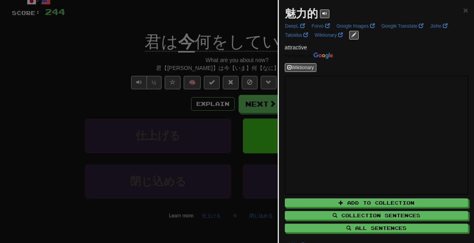
click at [164, 116] on div at bounding box center [237, 121] width 474 height 243
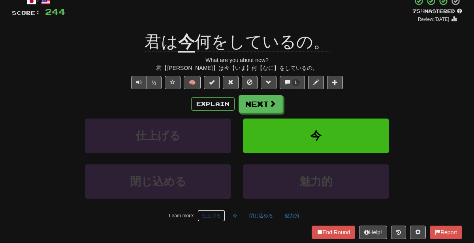
click at [219, 218] on button "仕上げる" at bounding box center [212, 216] width 28 height 12
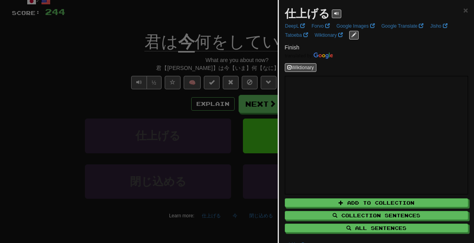
click at [132, 121] on div at bounding box center [237, 121] width 474 height 243
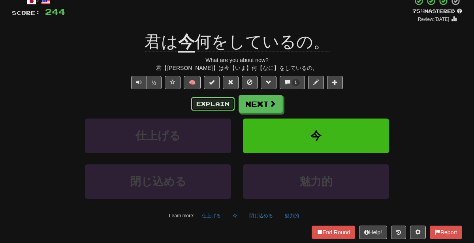
click at [211, 110] on button "Explain" at bounding box center [212, 103] width 43 height 13
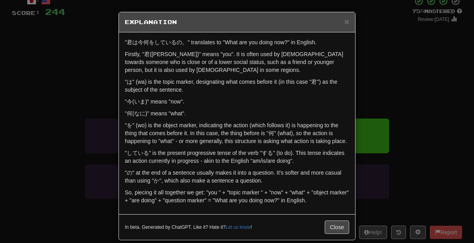
click at [455, 100] on div "× Explanation "君は今何をしているの。" translates to "What are you doing now?" in English.…" at bounding box center [237, 121] width 474 height 243
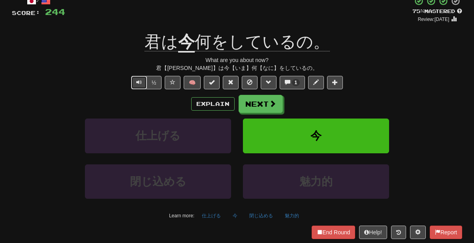
click at [138, 87] on button "Text-to-speech controls" at bounding box center [139, 82] width 16 height 13
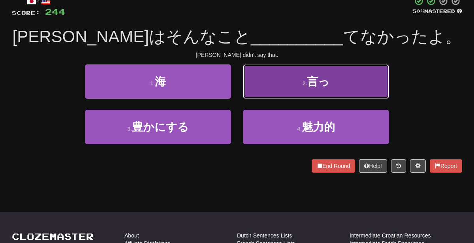
click at [304, 86] on button "2 . 言っ" at bounding box center [316, 81] width 146 height 34
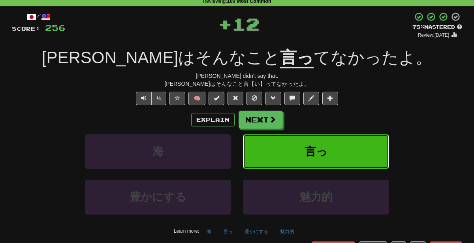
scroll to position [29, 0]
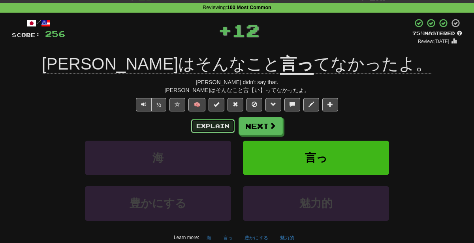
click at [221, 125] on button "Explain" at bounding box center [212, 125] width 43 height 13
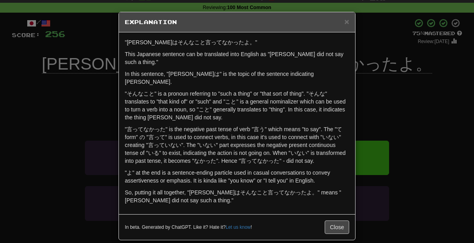
click at [474, 97] on div "× Explanation "[PERSON_NAME]はそんなこと言ってなかったよ。" This Japanese sentence can be tran…" at bounding box center [237, 121] width 474 height 243
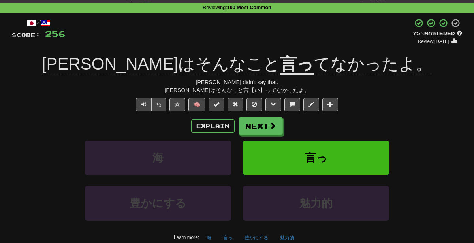
scroll to position [32, 0]
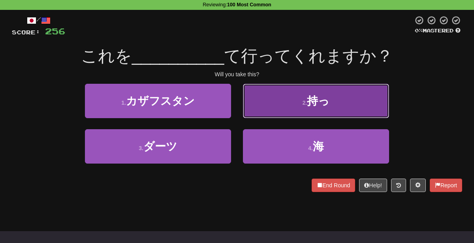
click at [261, 103] on button "2 . 持っ" at bounding box center [316, 101] width 146 height 34
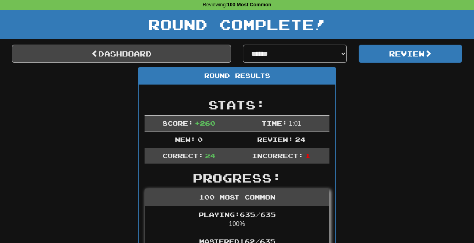
scroll to position [0, 0]
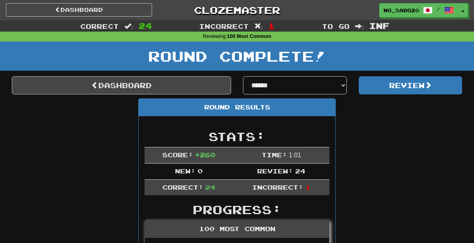
click at [303, 27] on div "Incorrect : 1" at bounding box center [237, 25] width 158 height 11
click at [130, 8] on link "Dashboard" at bounding box center [79, 9] width 146 height 13
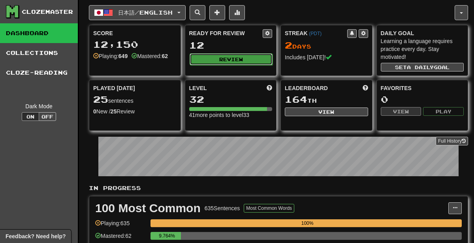
click at [227, 56] on button "Review" at bounding box center [231, 59] width 83 height 12
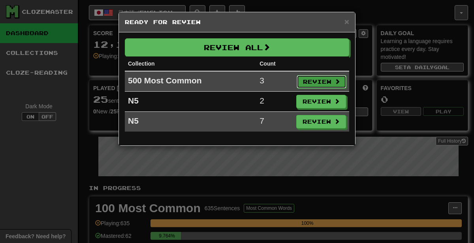
click at [311, 81] on button "Review" at bounding box center [322, 81] width 50 height 13
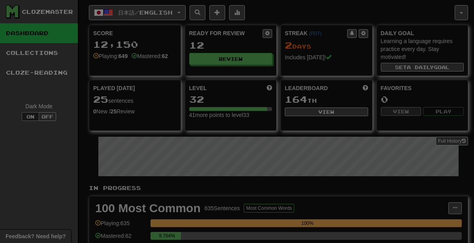
select select "********"
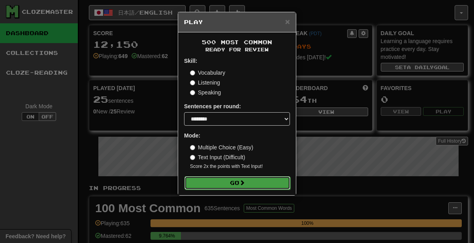
click at [265, 182] on button "Go" at bounding box center [238, 182] width 106 height 13
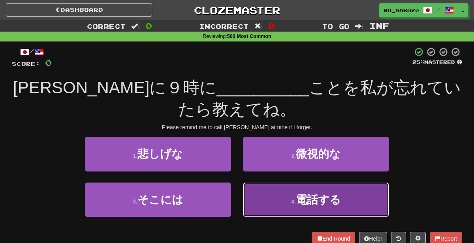
click at [278, 203] on button "4 . 電話する" at bounding box center [316, 200] width 146 height 34
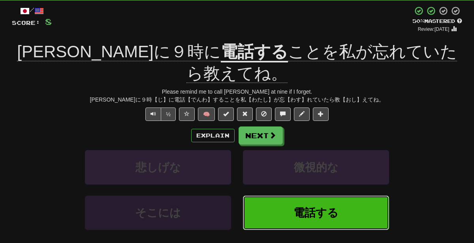
scroll to position [44, 0]
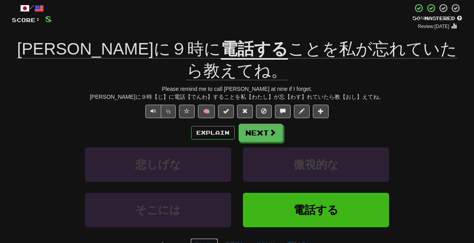
click at [211, 238] on button "悲しげな" at bounding box center [205, 244] width 28 height 12
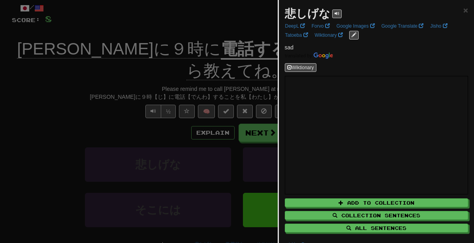
click at [196, 180] on div at bounding box center [237, 121] width 474 height 243
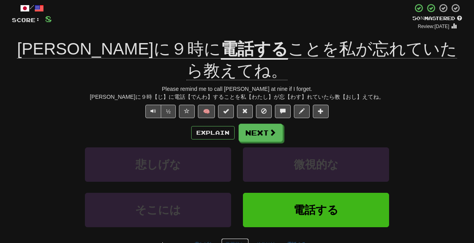
click at [230, 238] on button "微視的な" at bounding box center [235, 244] width 28 height 12
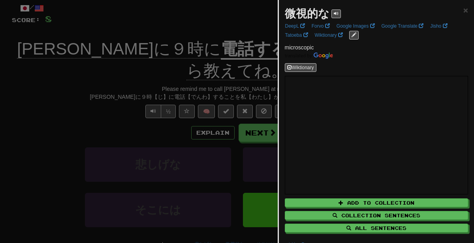
click at [208, 193] on div at bounding box center [237, 121] width 474 height 243
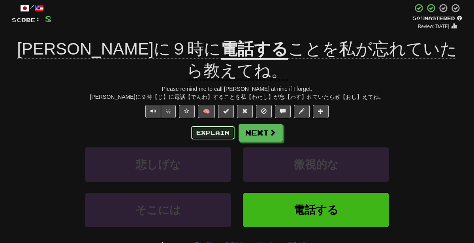
click at [202, 126] on button "Explain" at bounding box center [212, 132] width 43 height 13
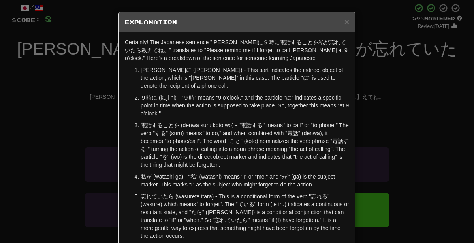
click at [33, 159] on div "× Explanation Certainly! The Japanese sentence "ジョンに９時に電話することを私が忘れていたら教えてね。" tr…" at bounding box center [237, 121] width 474 height 243
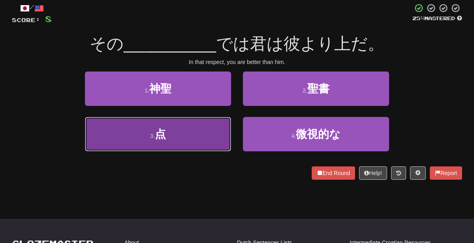
click at [172, 134] on button "3 . 点" at bounding box center [158, 134] width 146 height 34
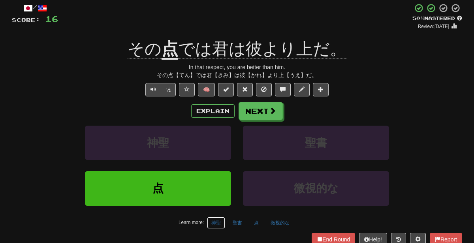
click at [213, 221] on button "神聖" at bounding box center [216, 223] width 18 height 12
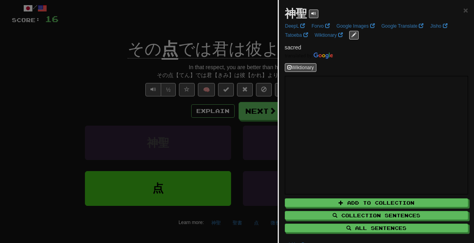
click at [215, 113] on div at bounding box center [237, 121] width 474 height 243
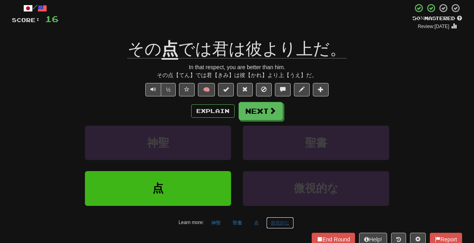
click at [289, 220] on button "微視的な" at bounding box center [280, 223] width 28 height 12
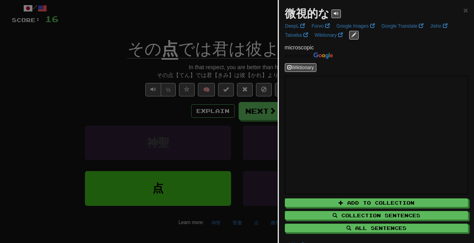
click at [236, 113] on div at bounding box center [237, 121] width 474 height 243
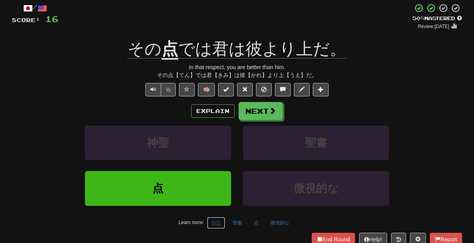
click at [218, 224] on button "神聖" at bounding box center [216, 223] width 18 height 12
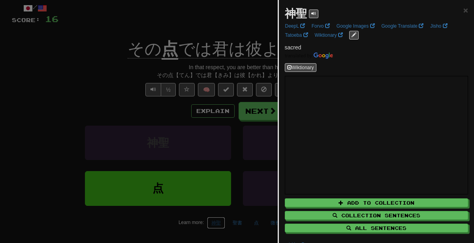
scroll to position [43, 0]
click at [264, 121] on div at bounding box center [237, 121] width 474 height 243
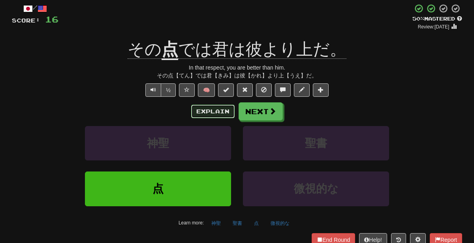
click at [220, 110] on button "Explain" at bounding box center [212, 111] width 43 height 13
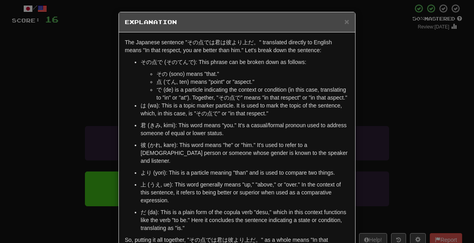
click at [381, 126] on div "× Explanation The Japanese sentence "その点では君は彼より上だ。" translated directly to Engl…" at bounding box center [237, 121] width 474 height 243
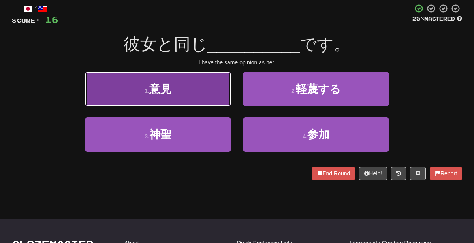
click at [215, 93] on button "1 . 意見" at bounding box center [158, 89] width 146 height 34
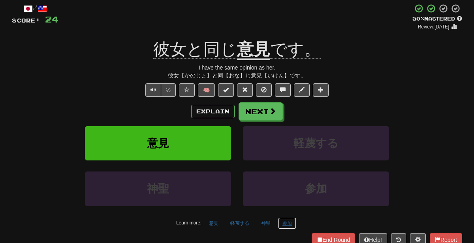
click at [288, 221] on button "参加" at bounding box center [287, 223] width 18 height 12
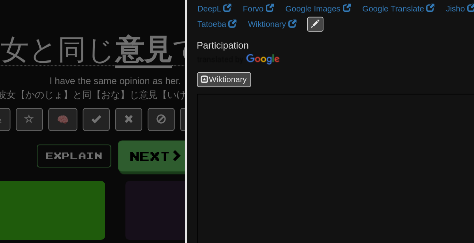
scroll to position [42, 0]
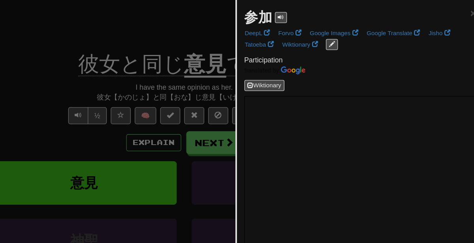
click at [240, 76] on div at bounding box center [237, 121] width 474 height 243
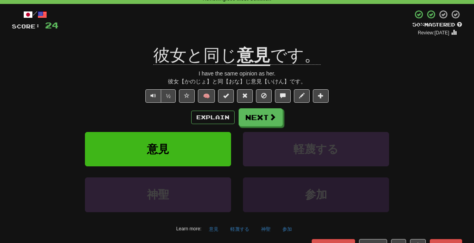
scroll to position [36, 0]
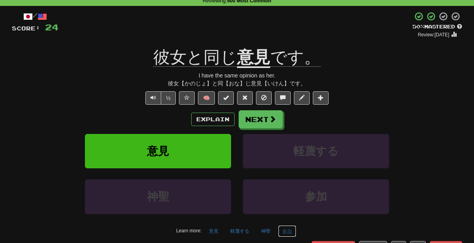
click at [290, 233] on button "参加" at bounding box center [287, 231] width 18 height 12
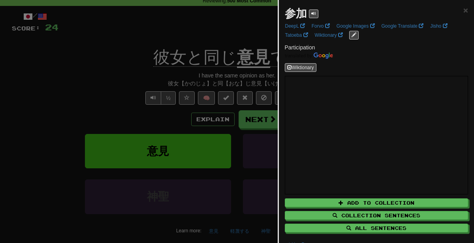
click at [104, 111] on div at bounding box center [237, 121] width 474 height 243
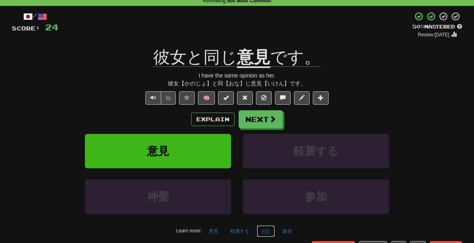
click at [268, 227] on button "神聖" at bounding box center [266, 231] width 18 height 12
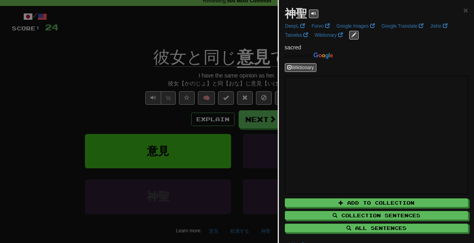
click at [235, 187] on div at bounding box center [237, 121] width 474 height 243
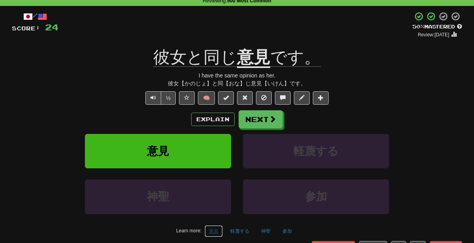
click at [223, 225] on button "意見" at bounding box center [214, 231] width 18 height 12
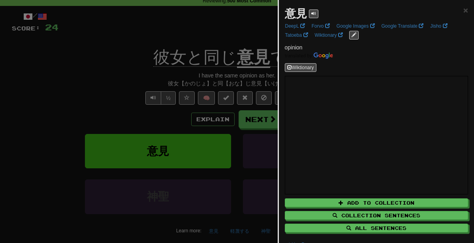
click at [237, 225] on div at bounding box center [237, 121] width 474 height 243
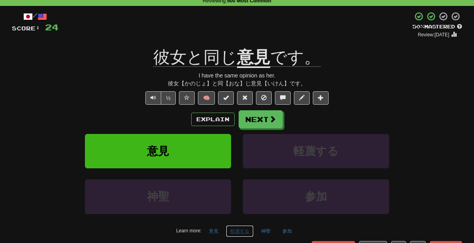
click at [236, 228] on button "軽蔑する" at bounding box center [240, 231] width 28 height 12
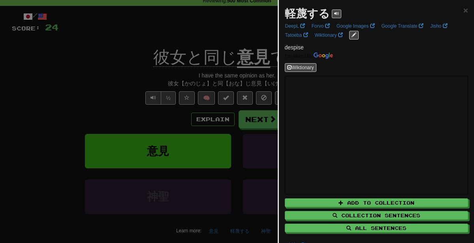
click at [194, 87] on div at bounding box center [237, 121] width 474 height 243
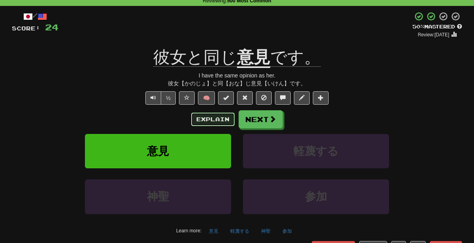
click at [213, 121] on button "Explain" at bounding box center [212, 119] width 43 height 13
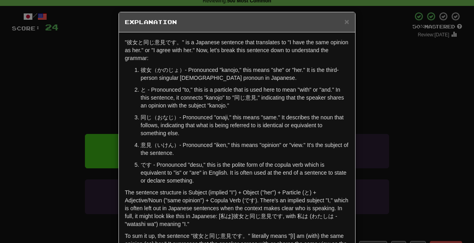
click at [474, 56] on div "× Explanation "彼女と同じ意見です。" is a Japanese sentence that translates to "I have th…" at bounding box center [237, 121] width 474 height 243
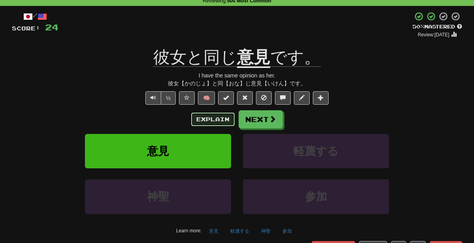
click at [215, 118] on button "Explain" at bounding box center [212, 119] width 43 height 13
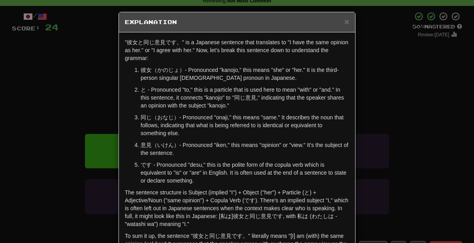
click at [77, 120] on div "× Explanation "彼女と同じ意見です。" is a Japanese sentence that translates to "I have th…" at bounding box center [237, 121] width 474 height 243
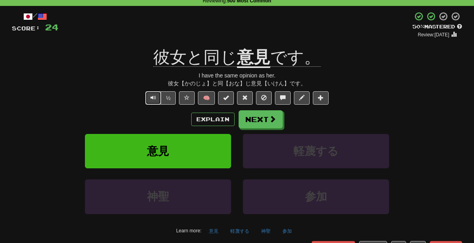
click at [160, 93] on button "Text-to-speech controls" at bounding box center [153, 97] width 16 height 13
click at [219, 124] on button "Explain" at bounding box center [212, 119] width 43 height 13
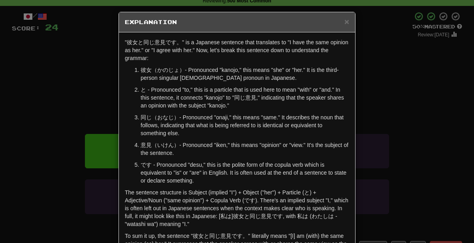
click at [381, 147] on div "× Explanation "彼女と同じ意見です。" is a Japanese sentence that translates to "I have th…" at bounding box center [237, 121] width 474 height 243
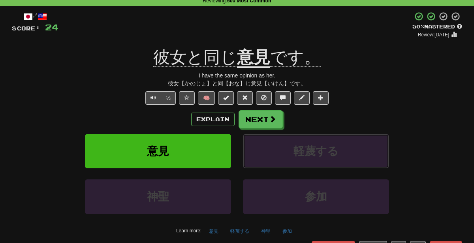
click at [381, 147] on button "軽蔑する" at bounding box center [316, 151] width 146 height 34
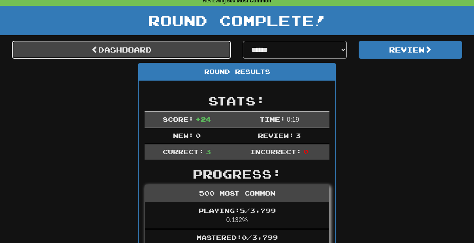
click at [198, 50] on link "Dashboard" at bounding box center [121, 50] width 219 height 18
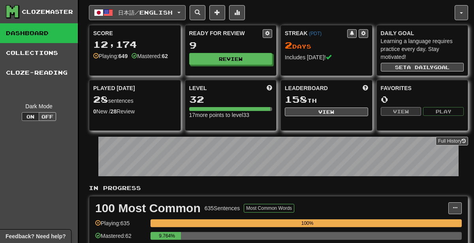
click at [148, 15] on span "日本語 / English" at bounding box center [145, 12] width 55 height 7
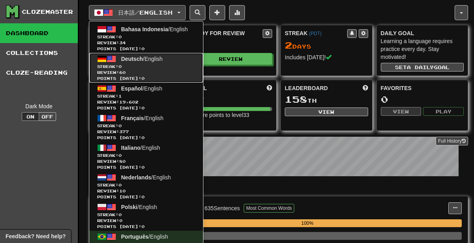
click at [137, 77] on span "Points [DATE]: 0" at bounding box center [146, 79] width 98 height 6
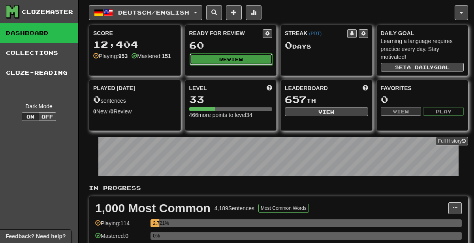
click at [240, 60] on button "Review" at bounding box center [231, 59] width 83 height 12
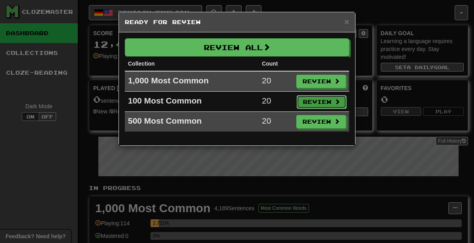
click at [316, 100] on button "Review" at bounding box center [322, 101] width 50 height 13
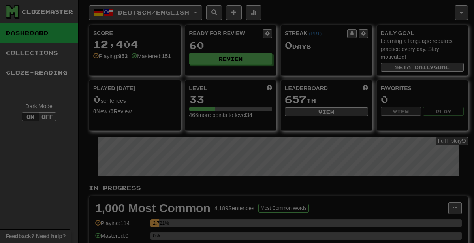
select select "********"
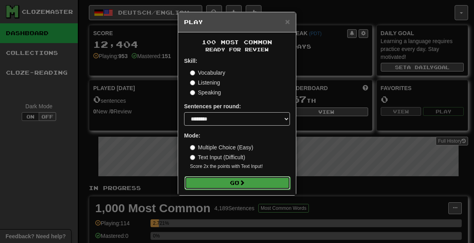
click at [252, 187] on button "Go" at bounding box center [238, 182] width 106 height 13
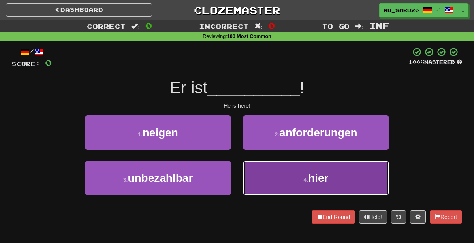
click at [285, 187] on button "4 . hier" at bounding box center [316, 178] width 146 height 34
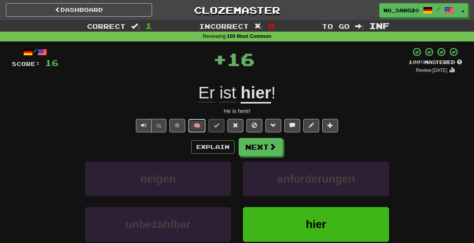
click at [198, 124] on button "🧠" at bounding box center [197, 125] width 17 height 13
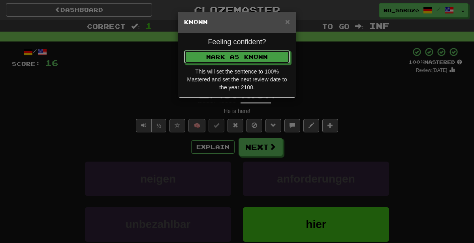
click at [184, 50] on button "Mark as Known" at bounding box center [237, 56] width 106 height 13
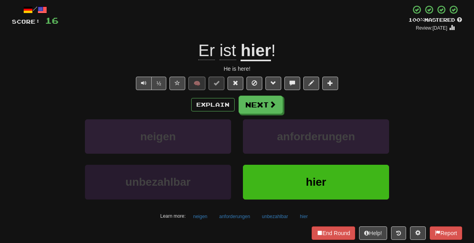
scroll to position [46, 0]
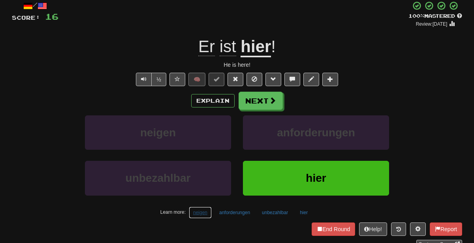
click at [204, 210] on button "neigen" at bounding box center [200, 213] width 23 height 12
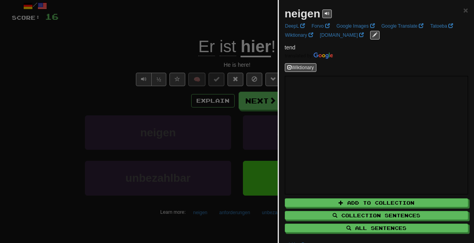
click at [230, 57] on div at bounding box center [237, 121] width 474 height 243
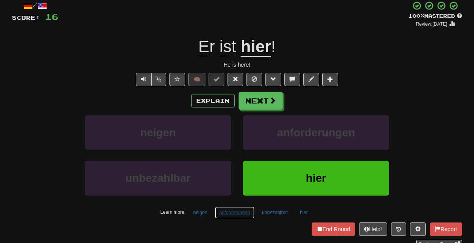
click at [229, 215] on button "anforderungen" at bounding box center [235, 213] width 40 height 12
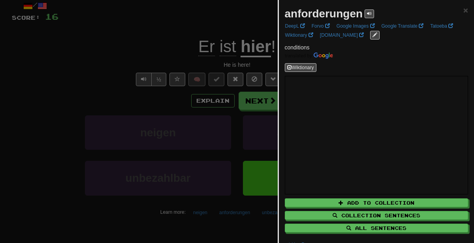
click at [202, 119] on div at bounding box center [237, 121] width 474 height 243
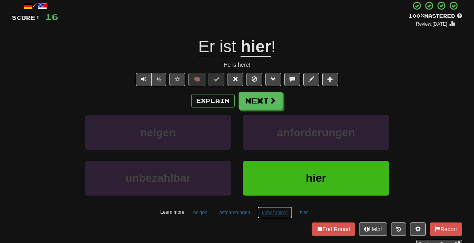
click at [265, 211] on button "unbezahlbar" at bounding box center [275, 213] width 35 height 12
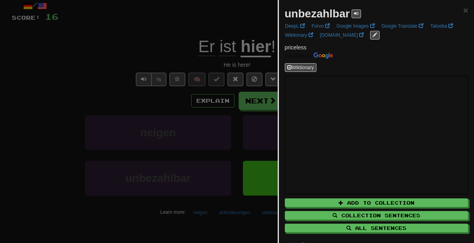
click at [230, 131] on div at bounding box center [237, 121] width 474 height 243
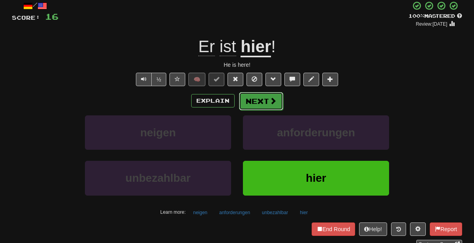
click at [258, 108] on button "Next" at bounding box center [261, 101] width 44 height 18
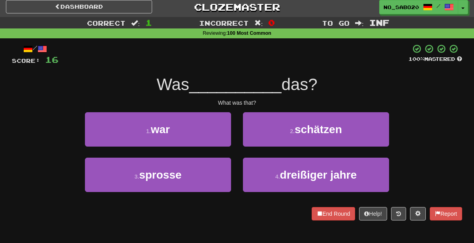
scroll to position [0, 0]
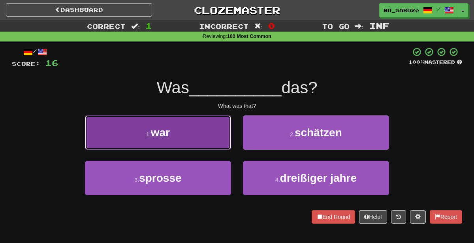
click at [195, 137] on button "1 . war" at bounding box center [158, 132] width 146 height 34
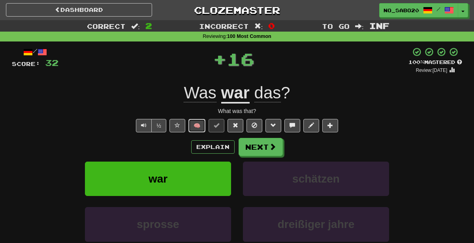
click at [198, 128] on button "🧠" at bounding box center [197, 125] width 17 height 13
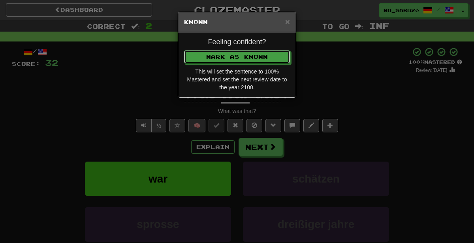
click at [184, 50] on button "Mark as Known" at bounding box center [237, 56] width 106 height 13
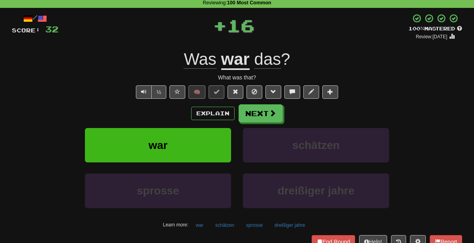
scroll to position [40, 0]
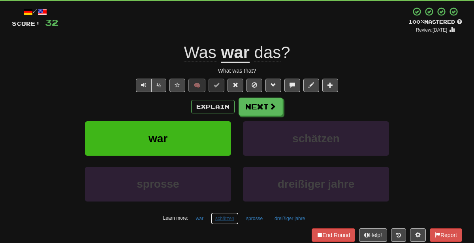
click at [222, 215] on button "schätzen" at bounding box center [225, 219] width 28 height 12
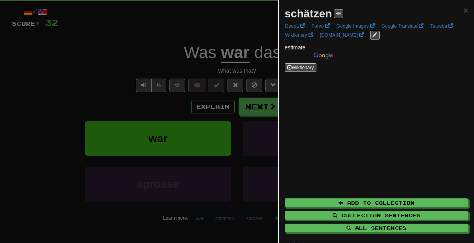
click at [195, 140] on div at bounding box center [237, 121] width 474 height 243
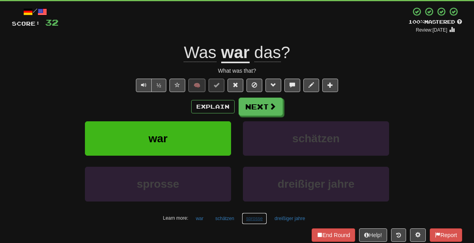
click at [255, 219] on button "sprosse" at bounding box center [254, 219] width 25 height 12
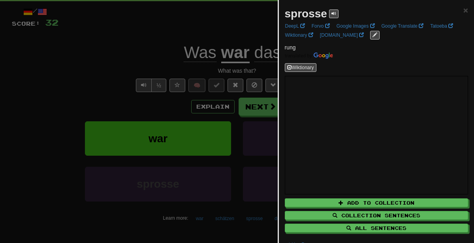
click at [166, 68] on div at bounding box center [237, 121] width 474 height 243
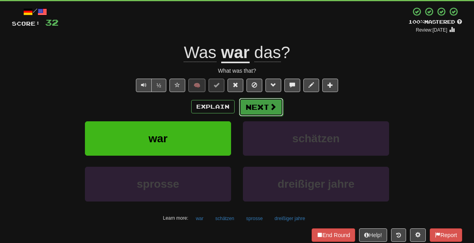
click at [258, 110] on button "Next" at bounding box center [261, 107] width 44 height 18
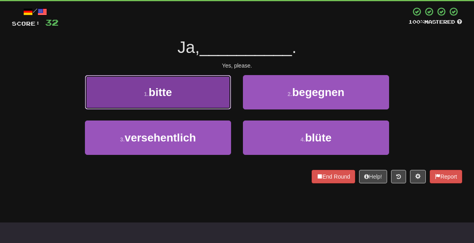
click at [191, 97] on button "1 . bitte" at bounding box center [158, 92] width 146 height 34
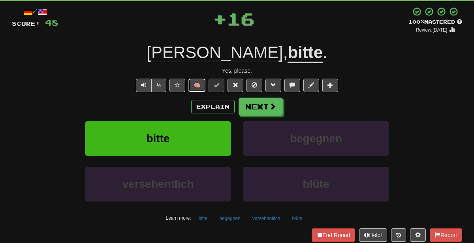
click at [198, 82] on button "🧠" at bounding box center [197, 85] width 17 height 13
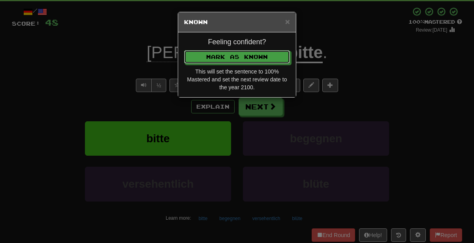
click at [184, 50] on button "Mark as Known" at bounding box center [237, 56] width 106 height 13
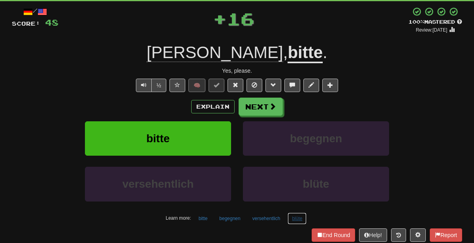
click at [300, 216] on button "blüte" at bounding box center [297, 219] width 19 height 12
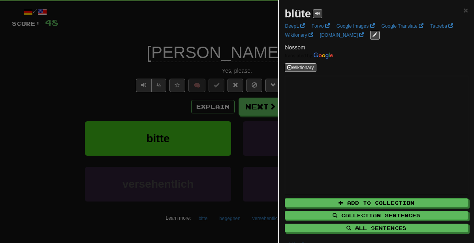
click at [239, 174] on div at bounding box center [237, 121] width 474 height 243
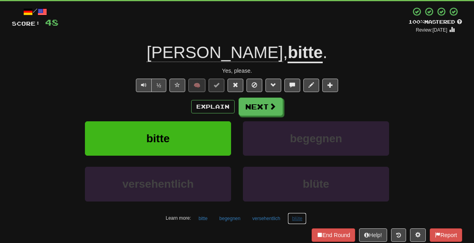
click at [295, 218] on button "blüte" at bounding box center [297, 219] width 19 height 12
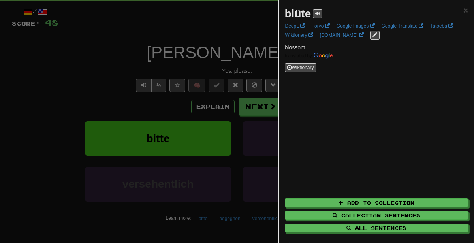
click at [194, 103] on div at bounding box center [237, 121] width 474 height 243
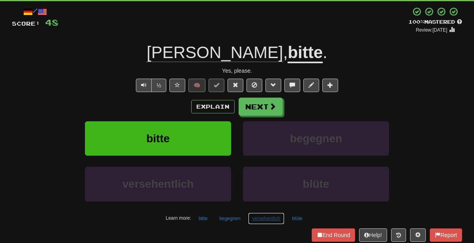
click at [255, 215] on button "versehentlich" at bounding box center [266, 219] width 37 height 12
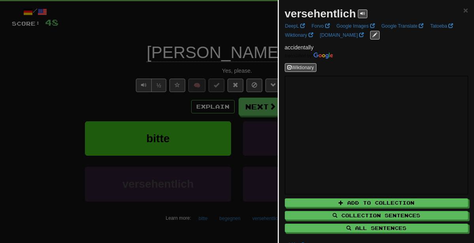
click at [259, 115] on div at bounding box center [237, 121] width 474 height 243
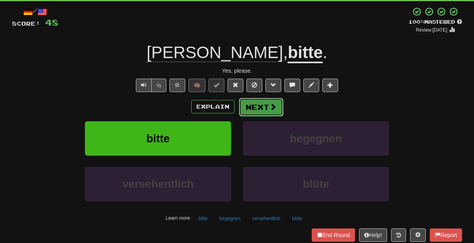
click at [256, 109] on button "Next" at bounding box center [261, 107] width 44 height 18
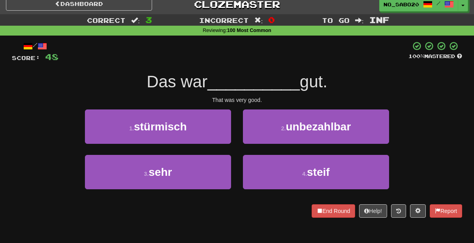
scroll to position [3, 0]
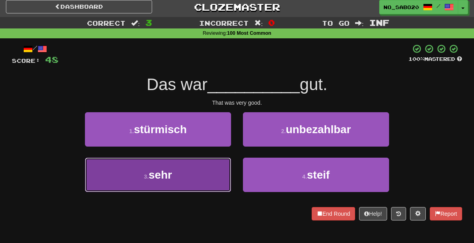
click at [208, 175] on button "3 . sehr" at bounding box center [158, 175] width 146 height 34
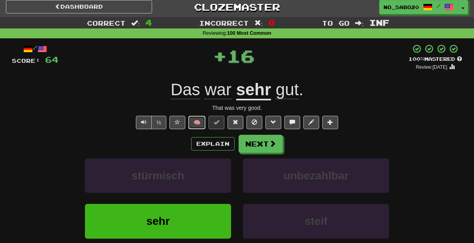
click at [197, 124] on button "🧠" at bounding box center [197, 122] width 17 height 13
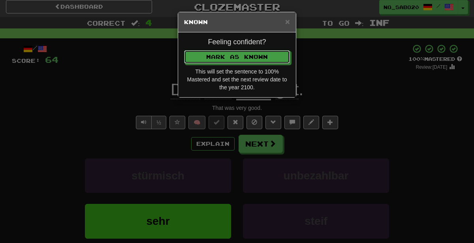
click at [184, 50] on button "Mark as Known" at bounding box center [237, 56] width 106 height 13
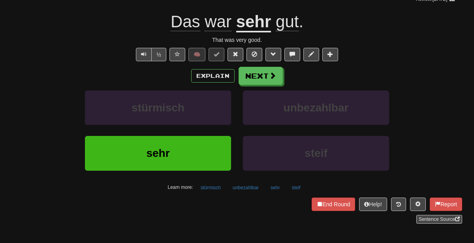
scroll to position [85, 0]
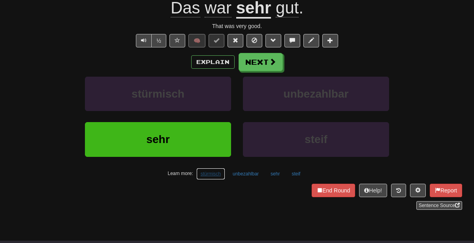
click at [222, 168] on button "stürmisch" at bounding box center [210, 174] width 29 height 12
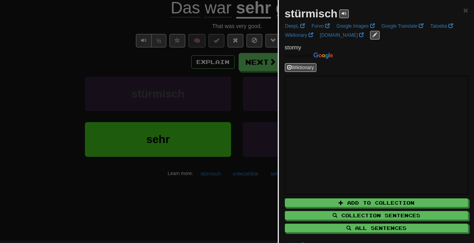
click at [165, 124] on div at bounding box center [237, 121] width 474 height 243
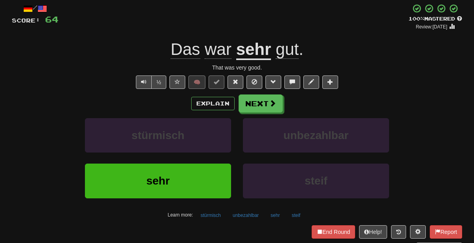
scroll to position [43, 0]
click at [295, 217] on button "steif" at bounding box center [295, 216] width 17 height 12
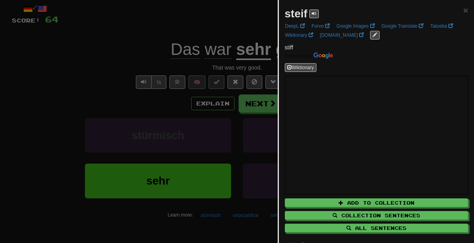
click at [250, 169] on div at bounding box center [237, 121] width 474 height 243
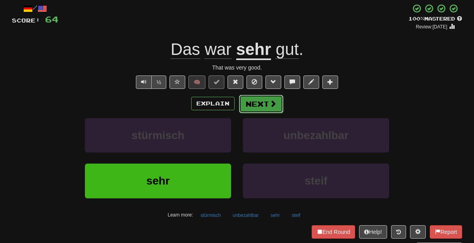
click at [260, 108] on button "Next" at bounding box center [261, 104] width 44 height 18
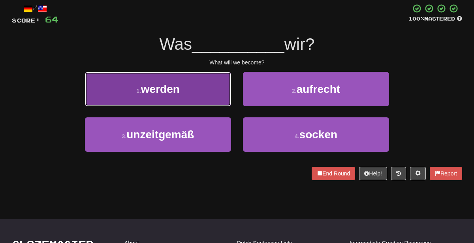
click at [194, 93] on button "1 . werden" at bounding box center [158, 89] width 146 height 34
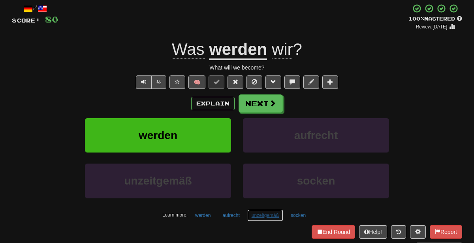
click at [272, 216] on button "unzeitgemäß" at bounding box center [265, 216] width 36 height 12
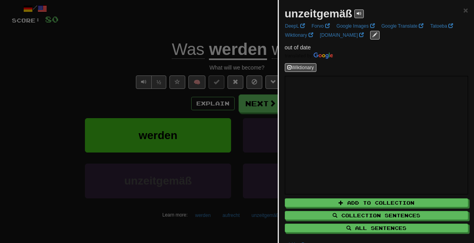
click at [206, 143] on div at bounding box center [237, 121] width 474 height 243
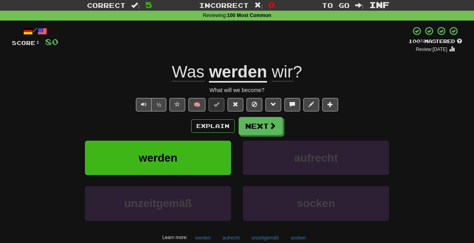
scroll to position [23, 0]
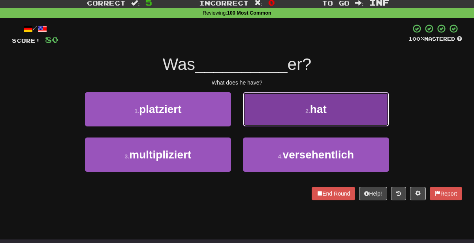
click at [271, 115] on button "2 . hat" at bounding box center [316, 109] width 146 height 34
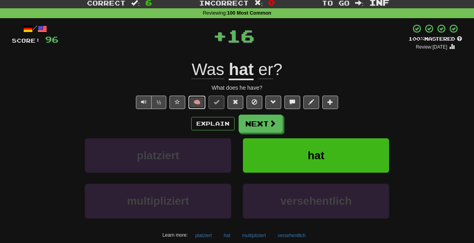
click at [200, 103] on button "🧠" at bounding box center [197, 102] width 17 height 13
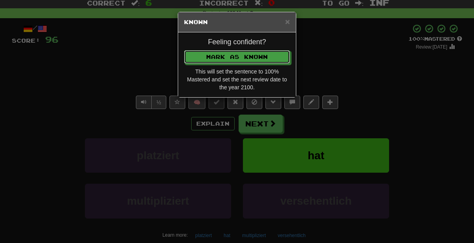
click at [184, 50] on button "Mark as Known" at bounding box center [237, 56] width 106 height 13
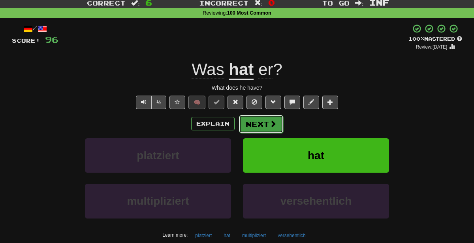
click at [255, 125] on button "Next" at bounding box center [261, 124] width 44 height 18
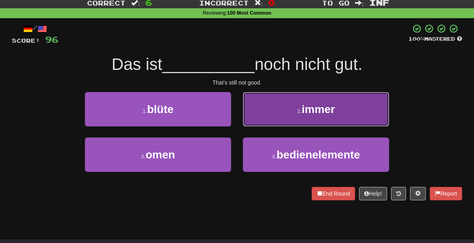
click at [267, 110] on button "2 . immer" at bounding box center [316, 109] width 146 height 34
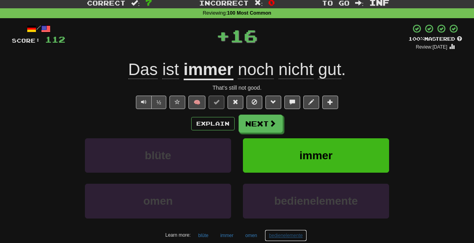
click at [281, 235] on button "bedienelemente" at bounding box center [286, 236] width 42 height 12
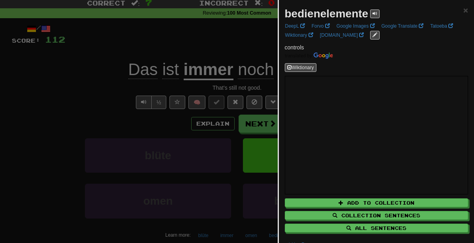
click at [162, 103] on div at bounding box center [237, 121] width 474 height 243
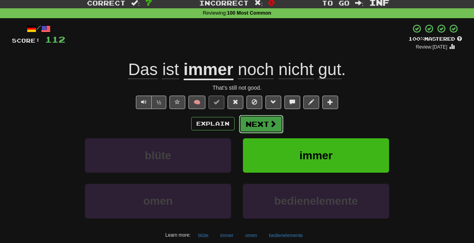
click at [261, 123] on button "Next" at bounding box center [261, 124] width 44 height 18
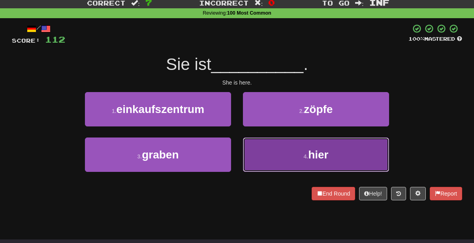
click at [283, 162] on button "4 . hier" at bounding box center [316, 155] width 146 height 34
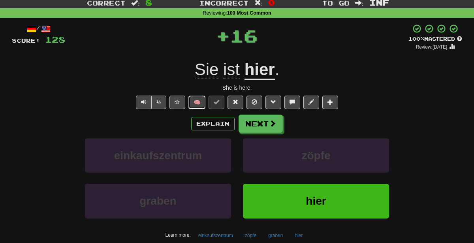
click at [200, 105] on button "🧠" at bounding box center [197, 102] width 17 height 13
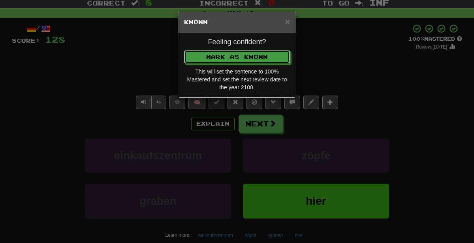
click at [184, 50] on button "Mark as Known" at bounding box center [237, 56] width 106 height 13
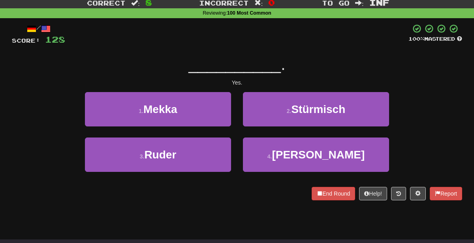
scroll to position [0, 0]
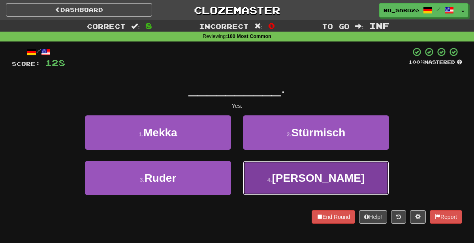
click at [263, 175] on button "4 . Ja" at bounding box center [316, 178] width 146 height 34
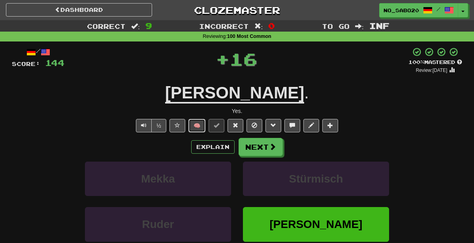
click at [194, 124] on button "🧠" at bounding box center [197, 125] width 17 height 13
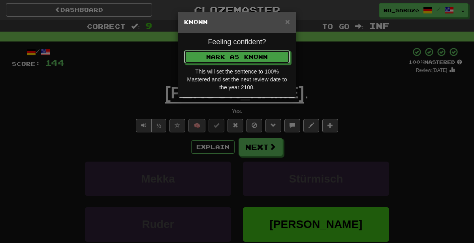
click at [184, 50] on button "Mark as Known" at bounding box center [237, 56] width 106 height 13
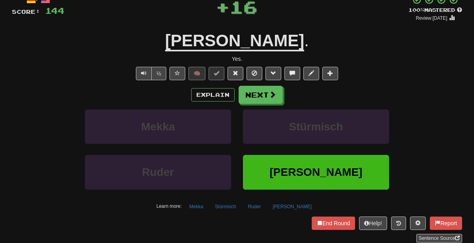
scroll to position [56, 0]
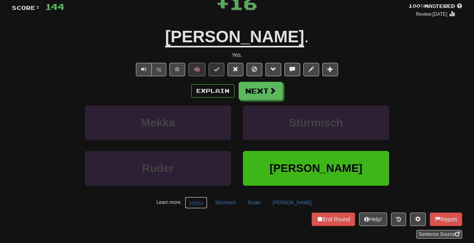
click at [208, 203] on button "Mekka" at bounding box center [196, 203] width 23 height 12
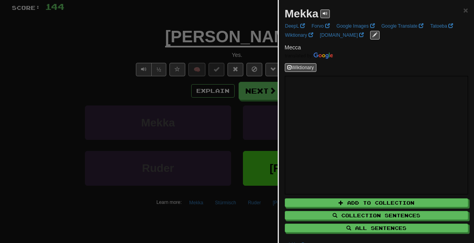
click at [213, 138] on div at bounding box center [237, 121] width 474 height 243
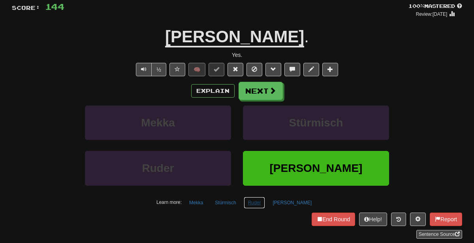
click at [266, 201] on button "Ruder" at bounding box center [255, 203] width 22 height 12
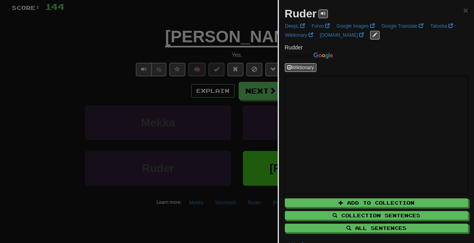
click at [117, 77] on div at bounding box center [237, 121] width 474 height 243
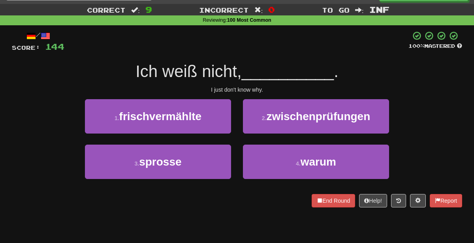
scroll to position [16, 0]
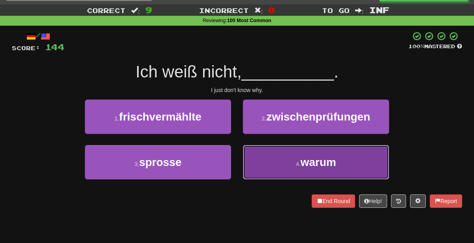
click at [282, 176] on button "4 . warum" at bounding box center [316, 162] width 146 height 34
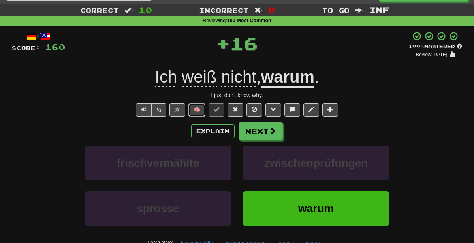
click at [194, 109] on button "🧠" at bounding box center [197, 109] width 17 height 13
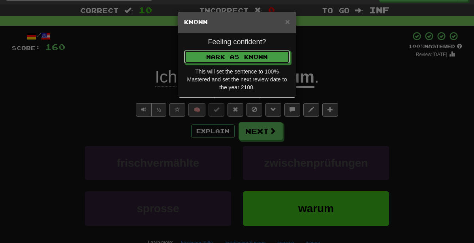
click at [184, 50] on button "Mark as Known" at bounding box center [237, 56] width 106 height 13
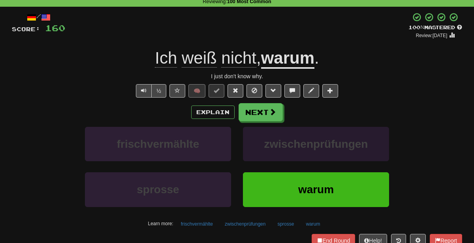
scroll to position [36, 0]
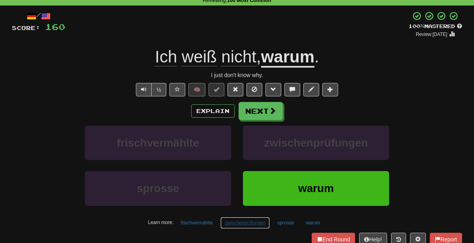
click at [249, 221] on button "zwischenprüfungen" at bounding box center [245, 223] width 49 height 12
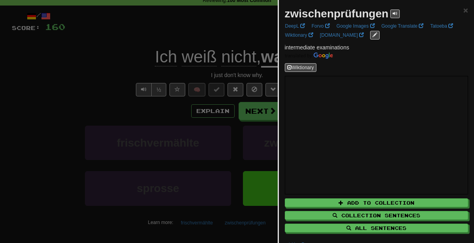
click at [224, 200] on div at bounding box center [237, 121] width 474 height 243
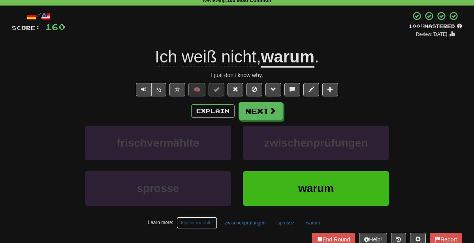
click at [206, 221] on button "frischvermählte" at bounding box center [197, 223] width 41 height 12
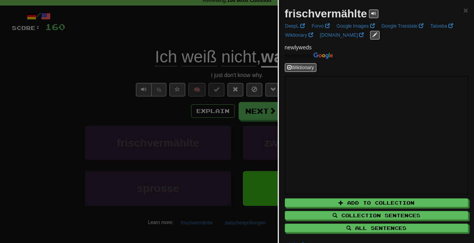
click at [202, 160] on div at bounding box center [237, 121] width 474 height 243
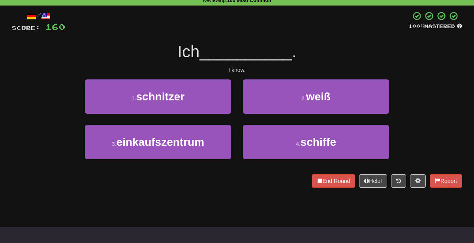
scroll to position [0, 0]
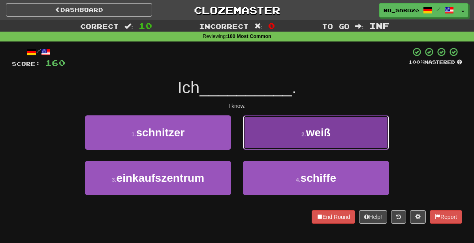
click at [284, 136] on button "2 . weiß" at bounding box center [316, 132] width 146 height 34
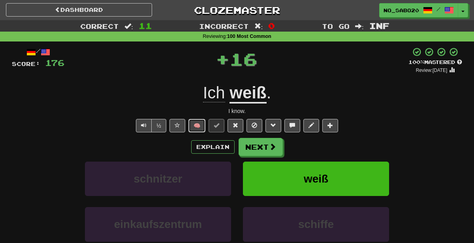
click at [194, 123] on button "🧠" at bounding box center [197, 125] width 17 height 13
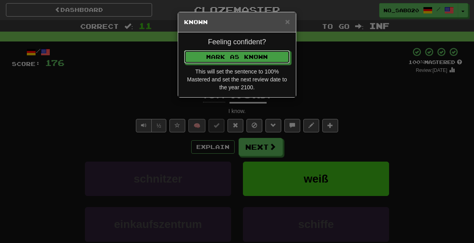
click at [184, 50] on button "Mark as Known" at bounding box center [237, 56] width 106 height 13
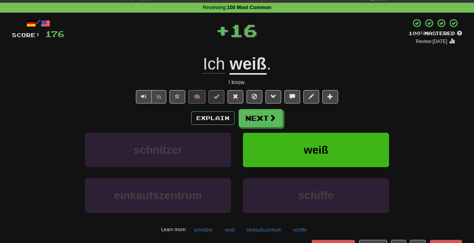
scroll to position [30, 0]
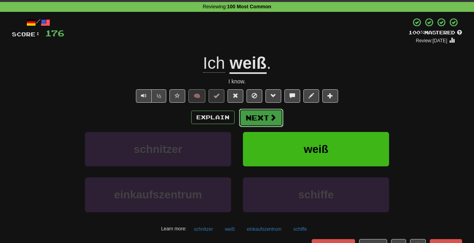
click at [265, 113] on button "Next" at bounding box center [261, 118] width 44 height 18
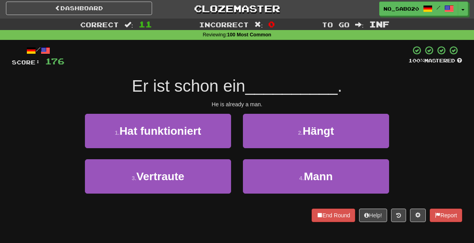
scroll to position [0, 0]
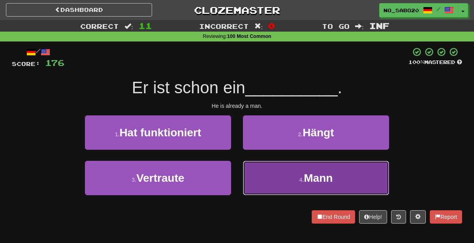
click at [279, 173] on button "4 . Mann" at bounding box center [316, 178] width 146 height 34
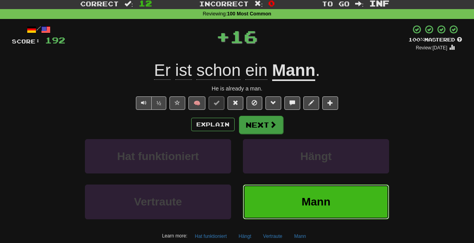
scroll to position [23, 0]
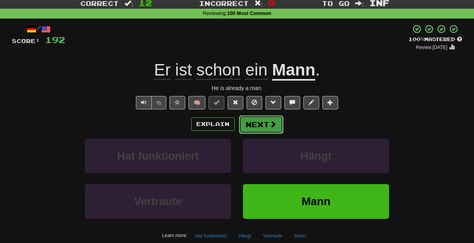
click at [251, 116] on button "Next" at bounding box center [261, 124] width 44 height 18
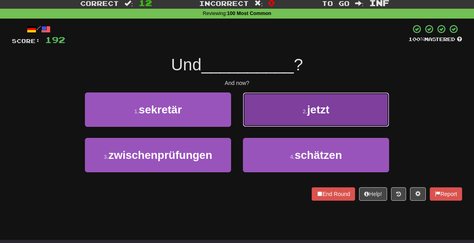
click at [285, 104] on button "2 . jetzt" at bounding box center [316, 110] width 146 height 34
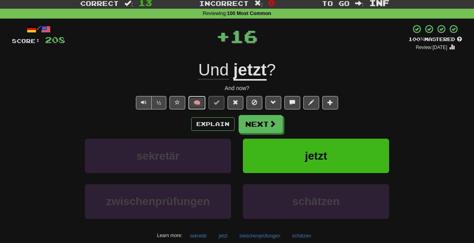
click at [202, 102] on button "🧠" at bounding box center [197, 102] width 17 height 13
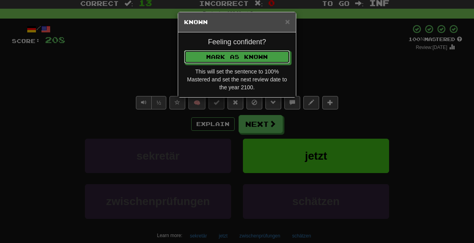
click at [184, 50] on button "Mark as Known" at bounding box center [237, 56] width 106 height 13
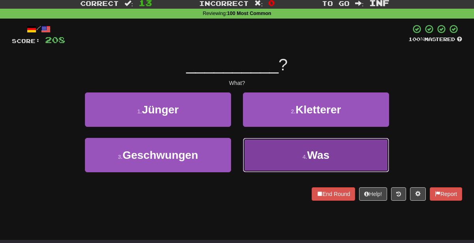
click at [306, 151] on button "4 . Was" at bounding box center [316, 155] width 146 height 34
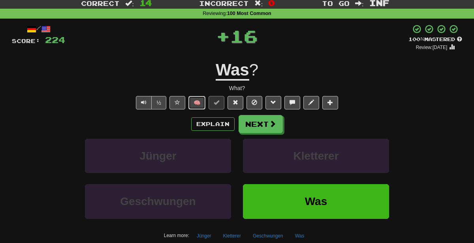
click at [194, 108] on button "🧠" at bounding box center [197, 102] width 17 height 13
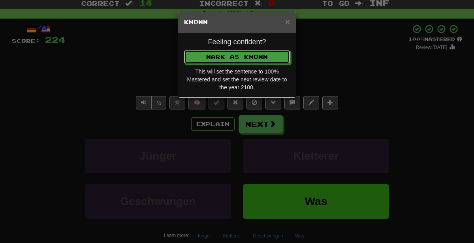
click at [184, 50] on button "Mark as Known" at bounding box center [237, 56] width 106 height 13
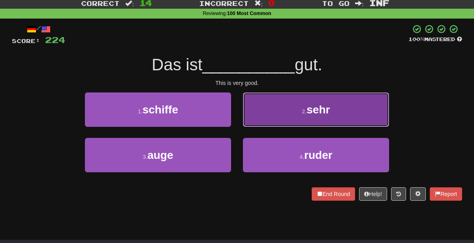
click at [250, 113] on button "2 . sehr" at bounding box center [316, 110] width 146 height 34
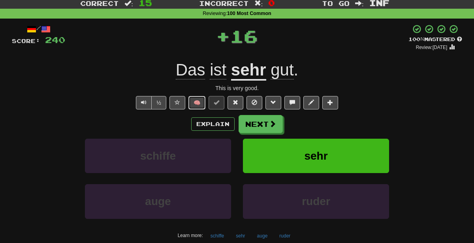
click at [198, 104] on button "🧠" at bounding box center [197, 102] width 17 height 13
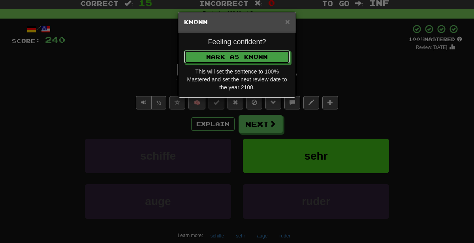
click at [184, 50] on button "Mark as Known" at bounding box center [237, 56] width 106 height 13
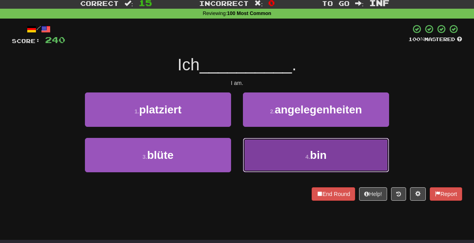
click at [262, 157] on button "4 . bin" at bounding box center [316, 155] width 146 height 34
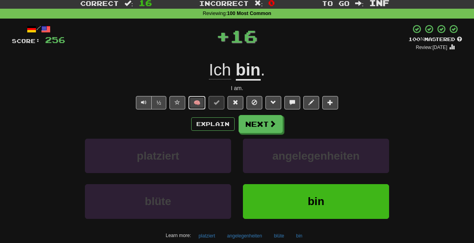
click at [196, 106] on button "🧠" at bounding box center [197, 102] width 17 height 13
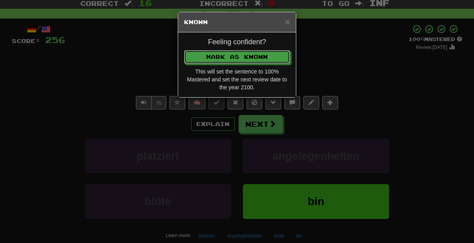
click at [184, 50] on button "Mark as Known" at bounding box center [237, 56] width 106 height 13
